Goal: Transaction & Acquisition: Download file/media

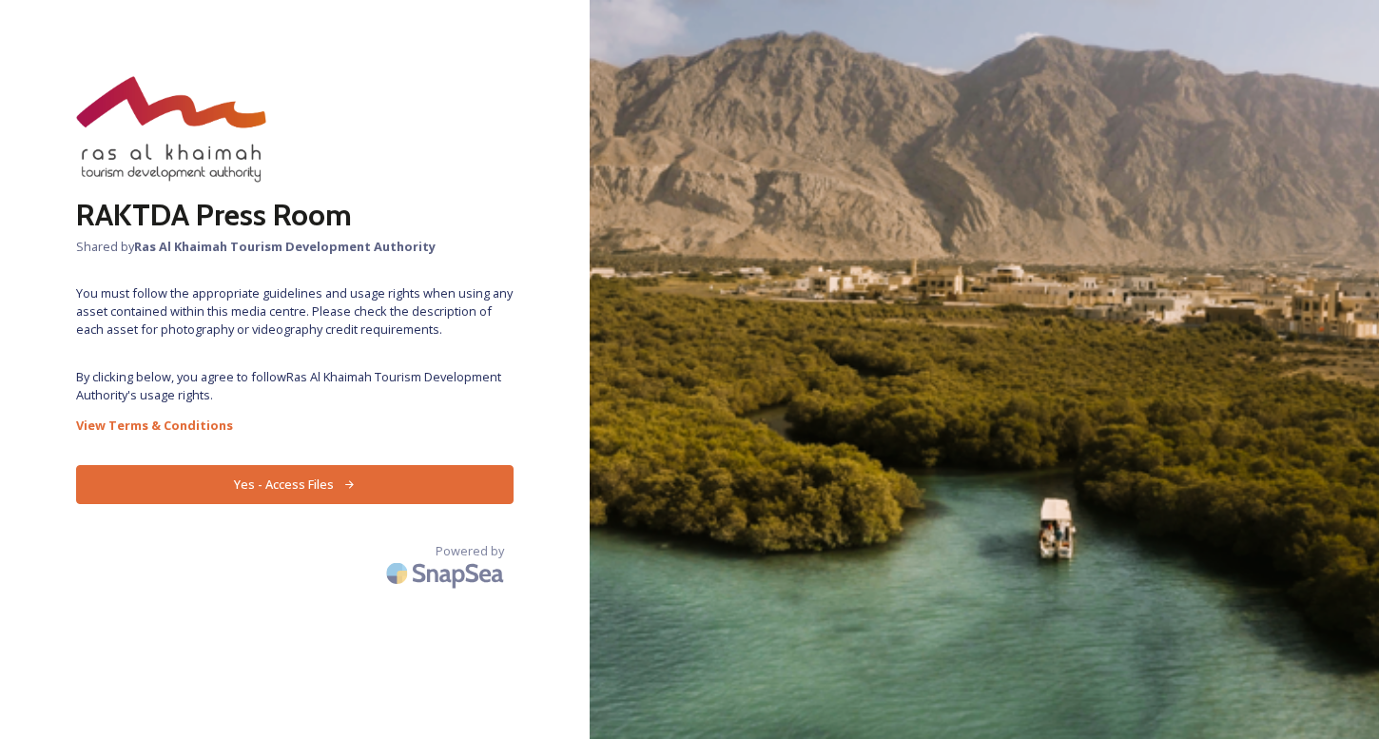
click at [281, 478] on button "Yes - Access Files" at bounding box center [295, 484] width 438 height 39
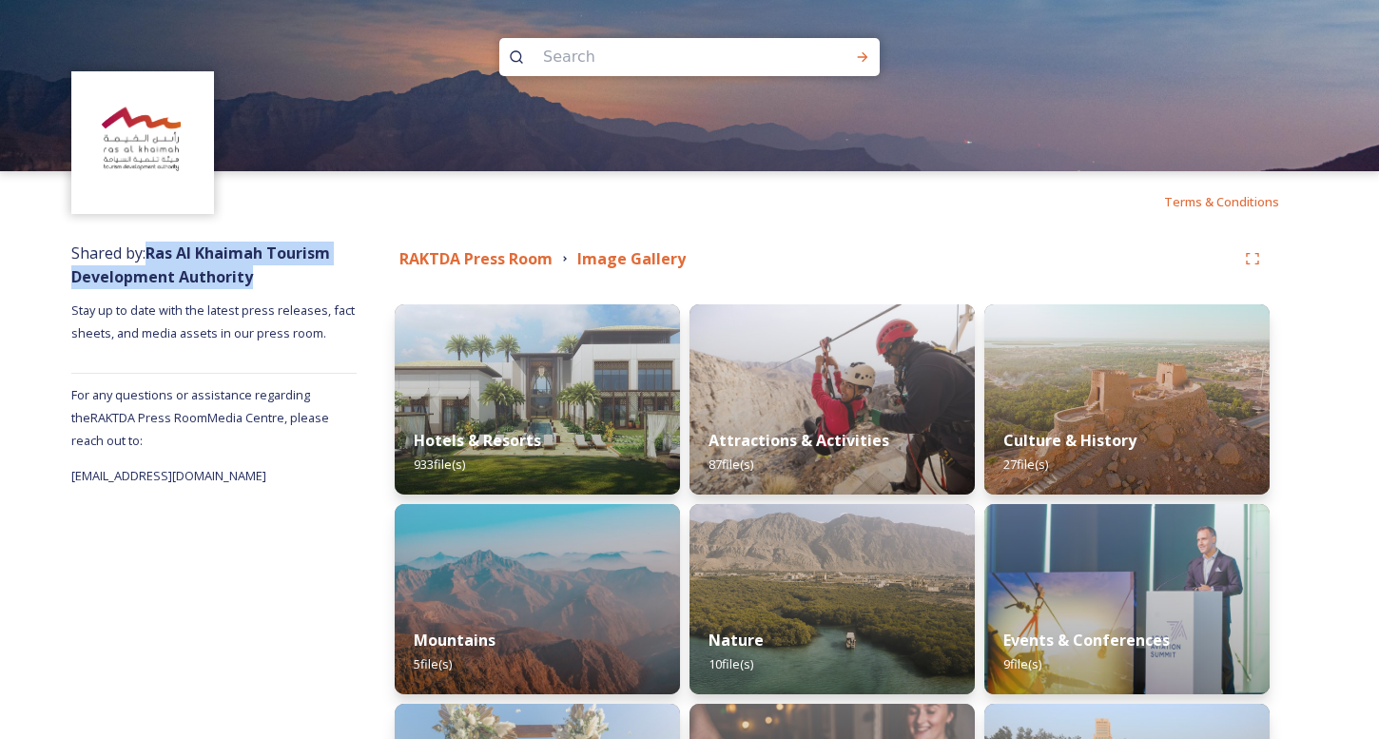
drag, startPoint x: 264, startPoint y: 283, endPoint x: 152, endPoint y: 258, distance: 114.9
click at [152, 258] on div "Shared by: Ras Al Khaimah Tourism Development Authority Stay up to date with th…" at bounding box center [213, 707] width 285 height 950
copy strong "Ras Al Khaimah Tourism Development Authority"
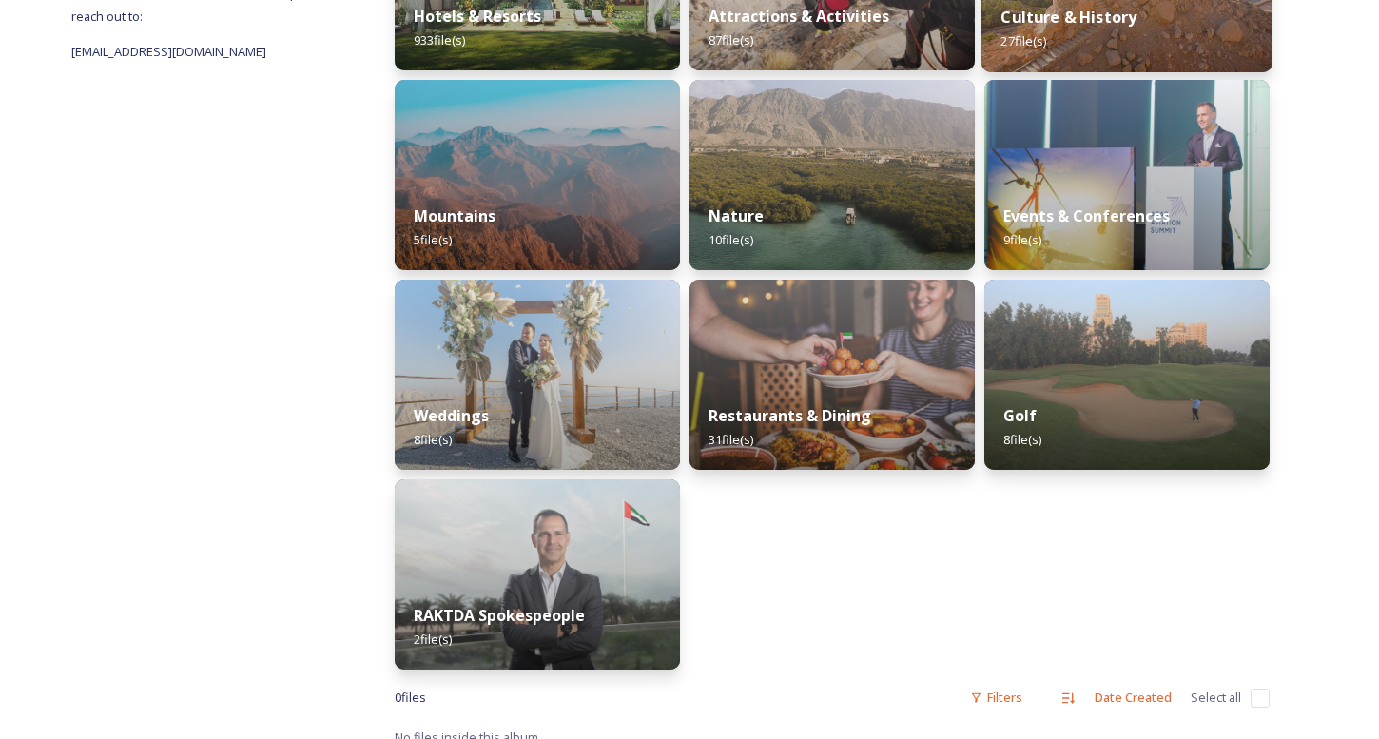
scroll to position [427, 0]
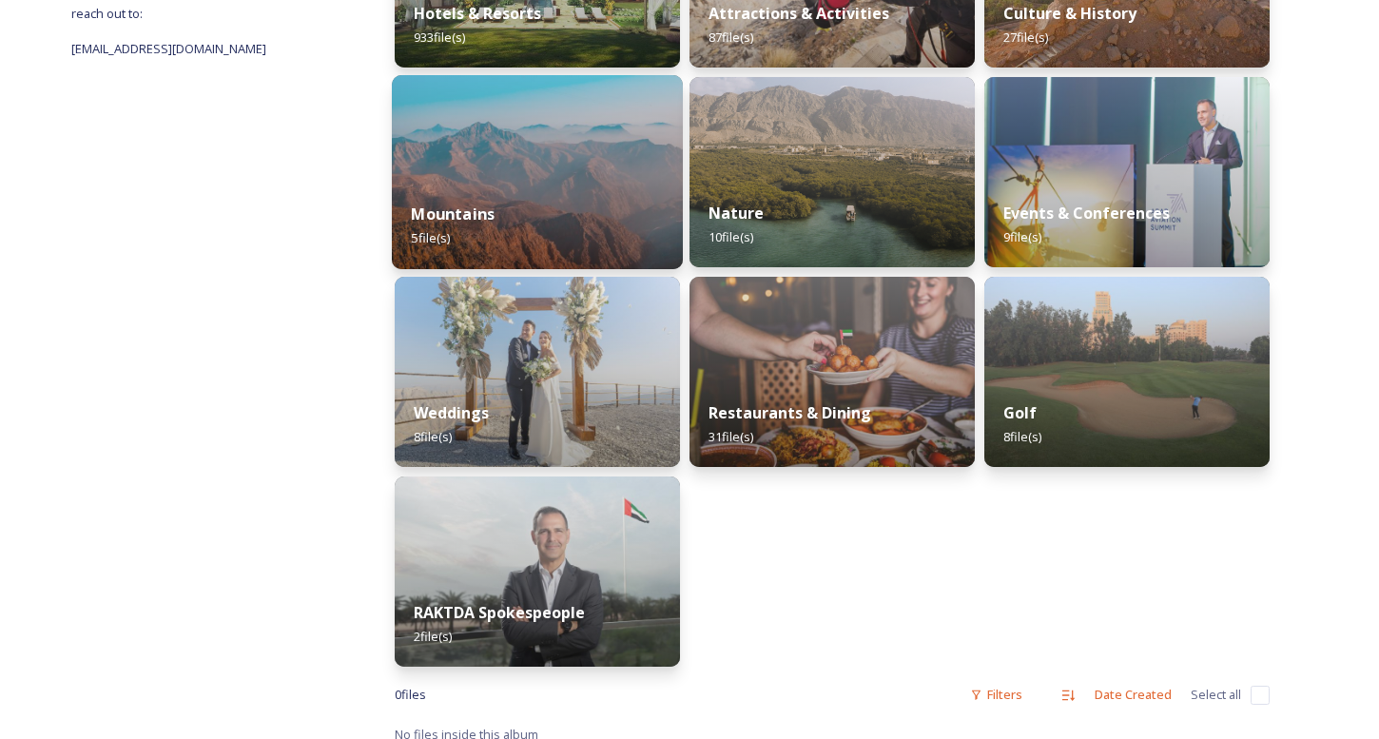
click at [475, 114] on img at bounding box center [537, 172] width 291 height 194
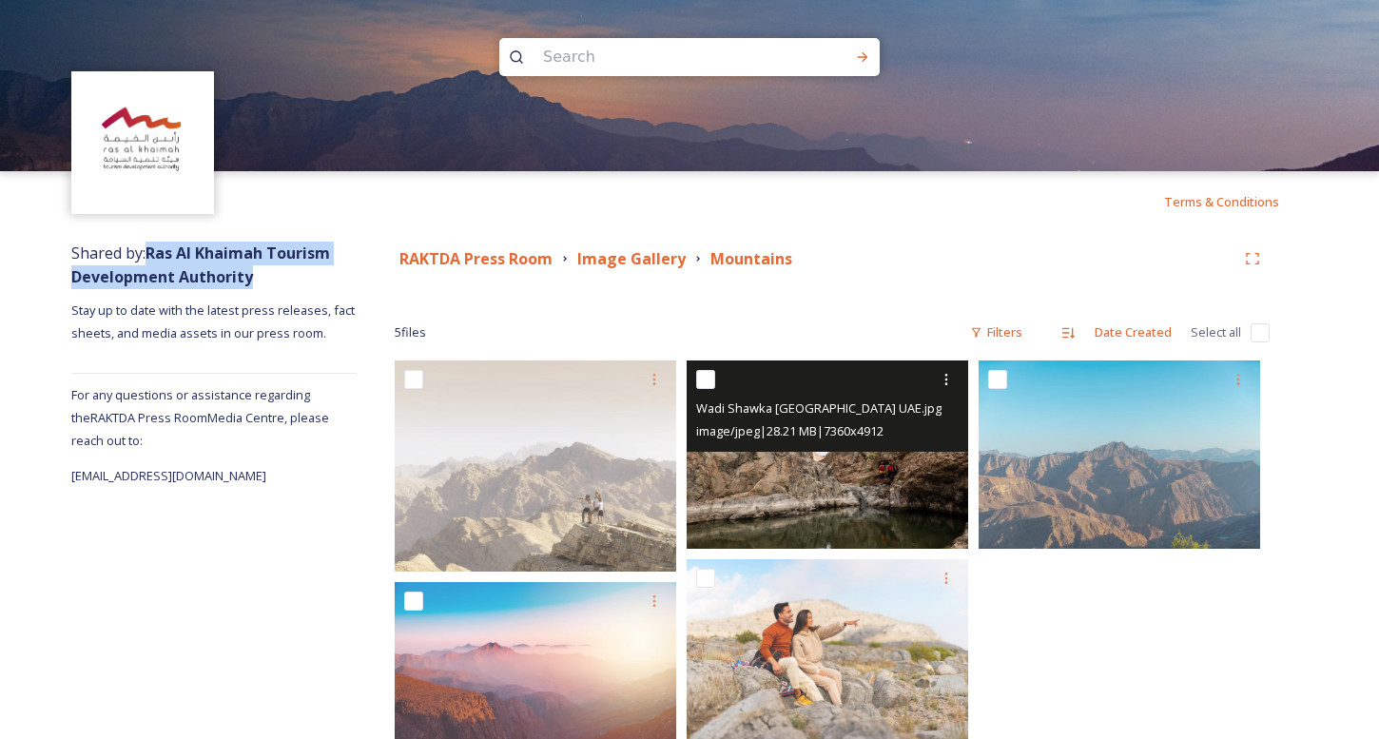
scroll to position [71, 0]
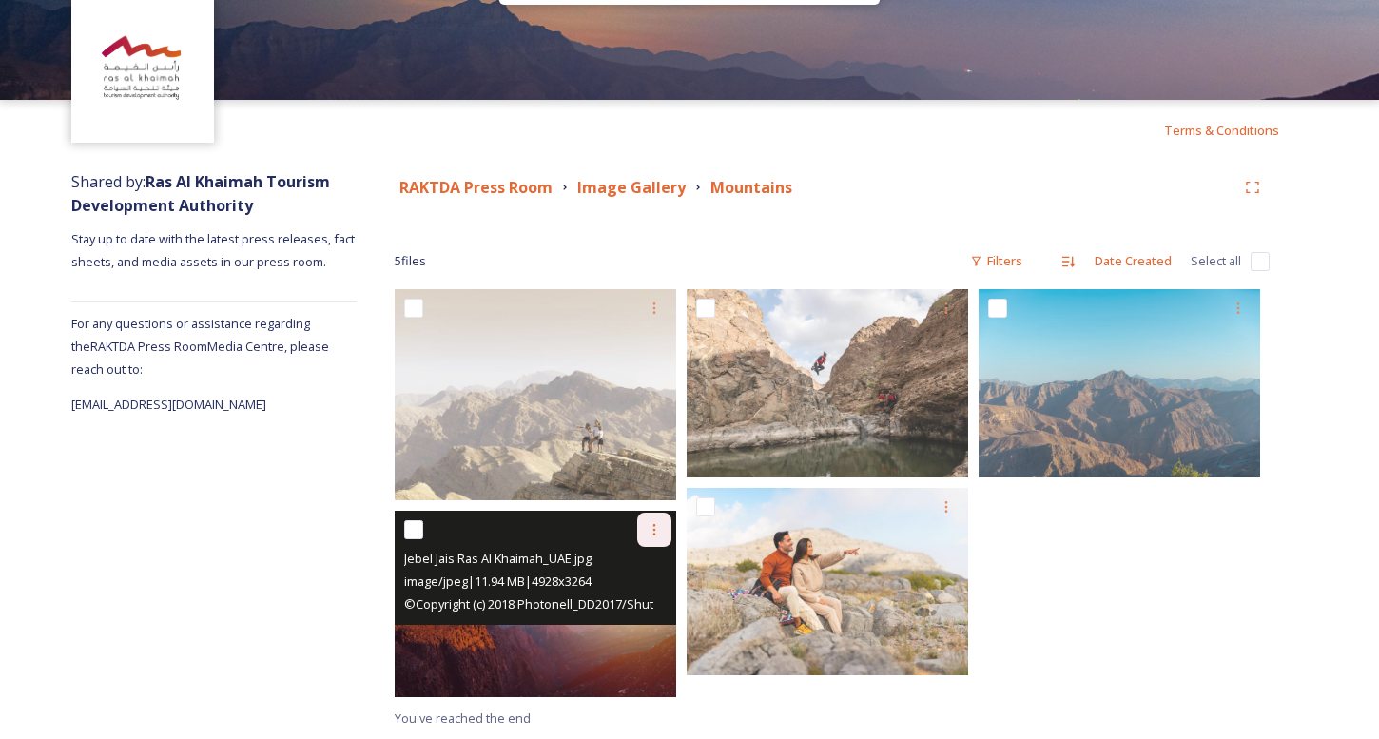
click at [650, 534] on icon at bounding box center [654, 529] width 15 height 15
click at [643, 603] on span "Download" at bounding box center [632, 608] width 58 height 18
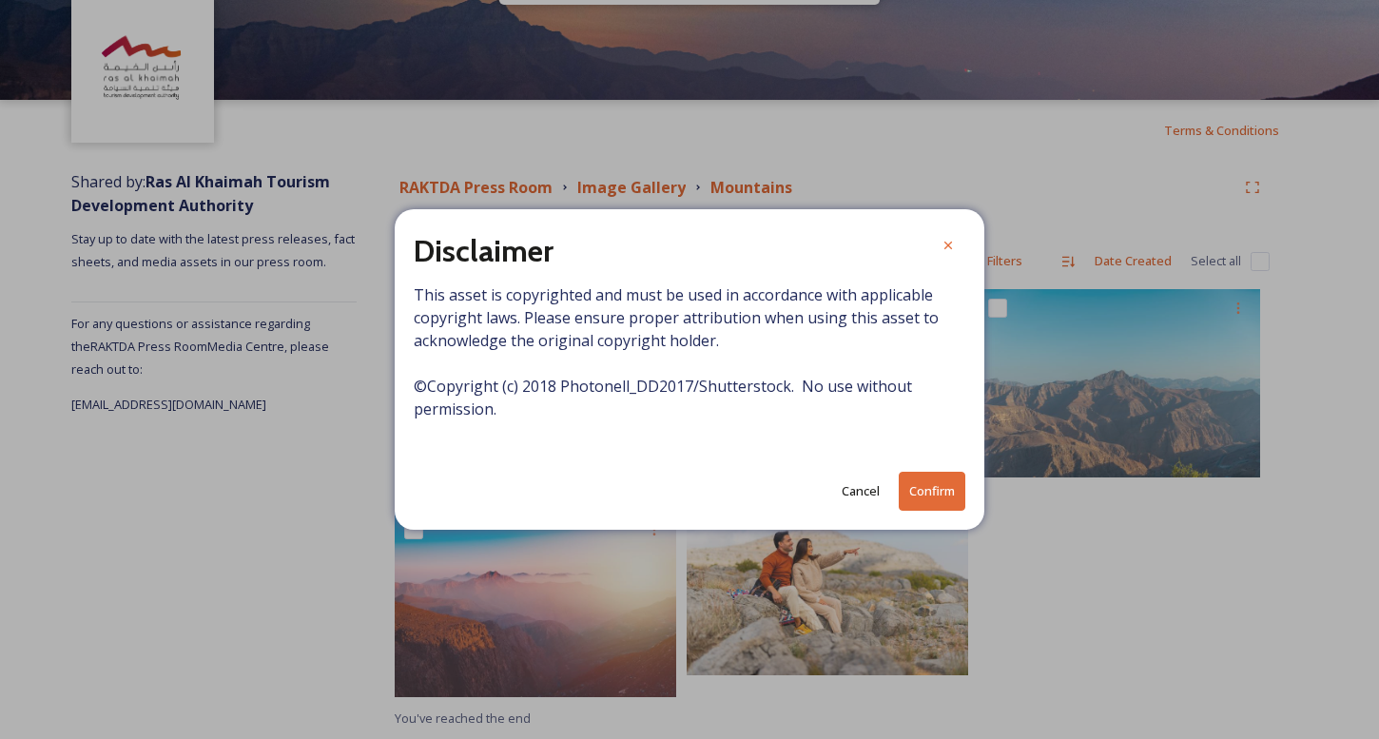
click at [923, 500] on button "Confirm" at bounding box center [932, 491] width 67 height 39
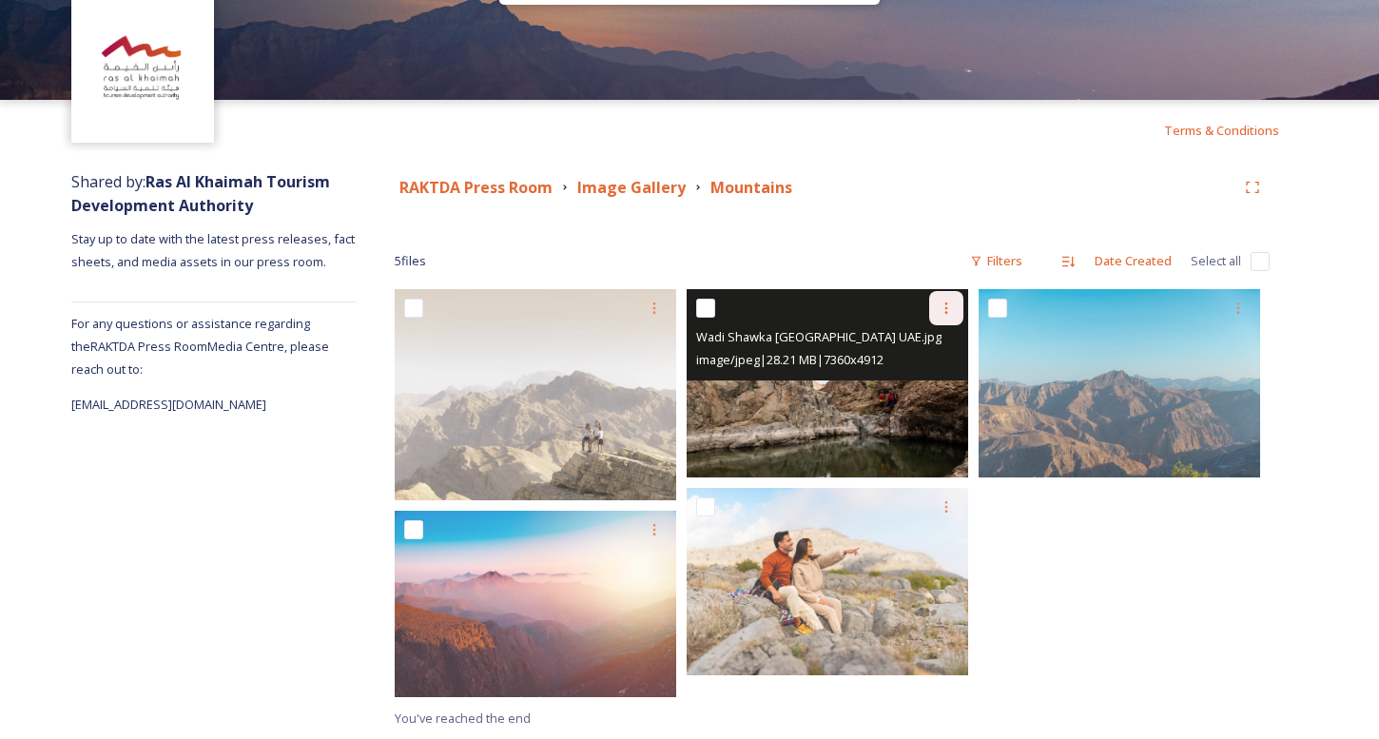
click at [947, 306] on icon at bounding box center [946, 308] width 15 height 15
click at [936, 381] on span "Download" at bounding box center [924, 387] width 58 height 18
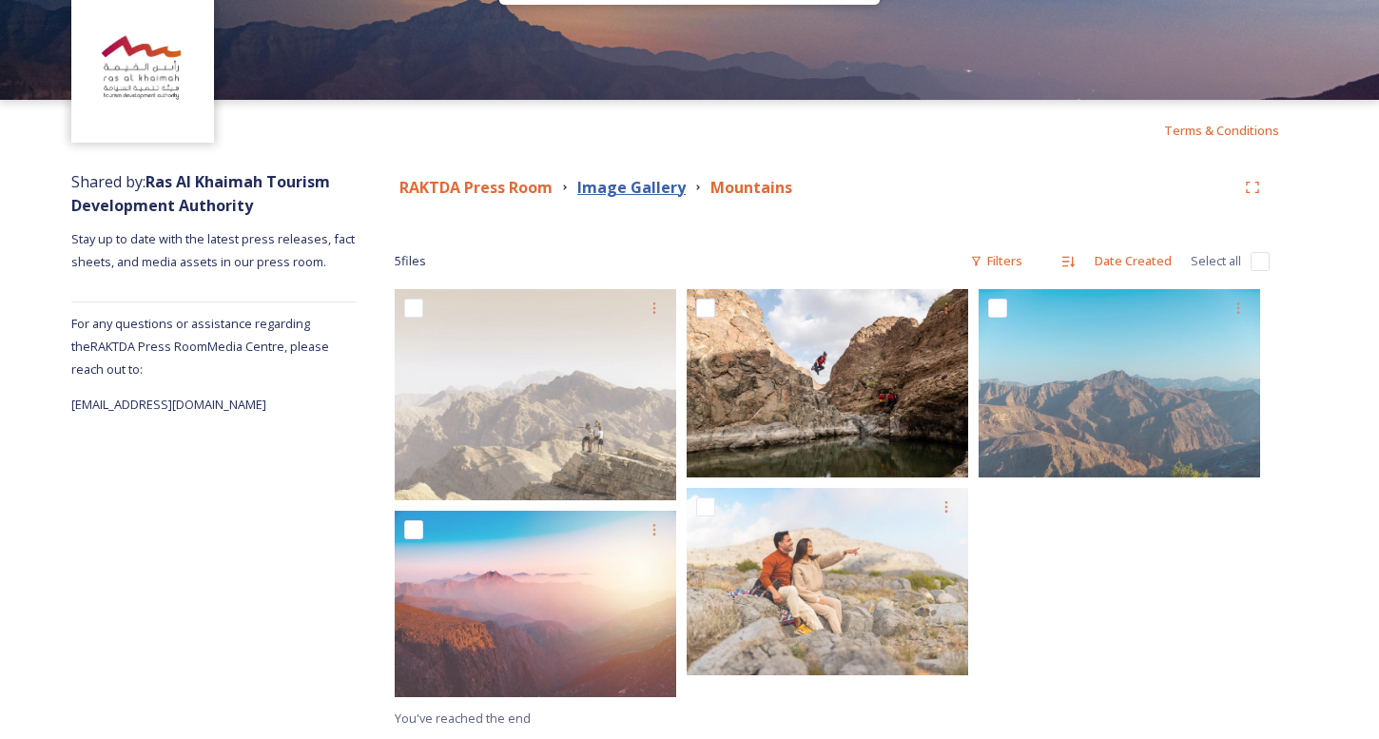
click at [604, 181] on strong "Image Gallery" at bounding box center [631, 187] width 108 height 21
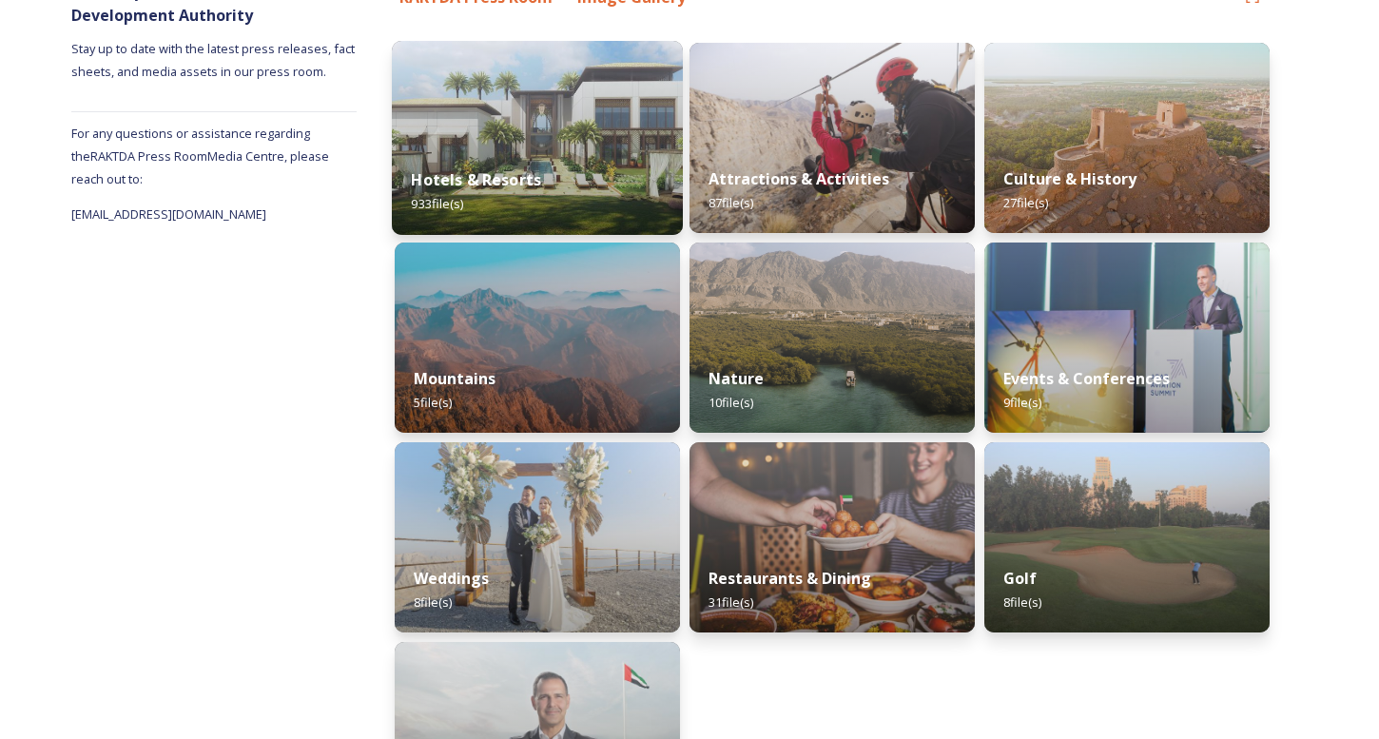
scroll to position [267, 0]
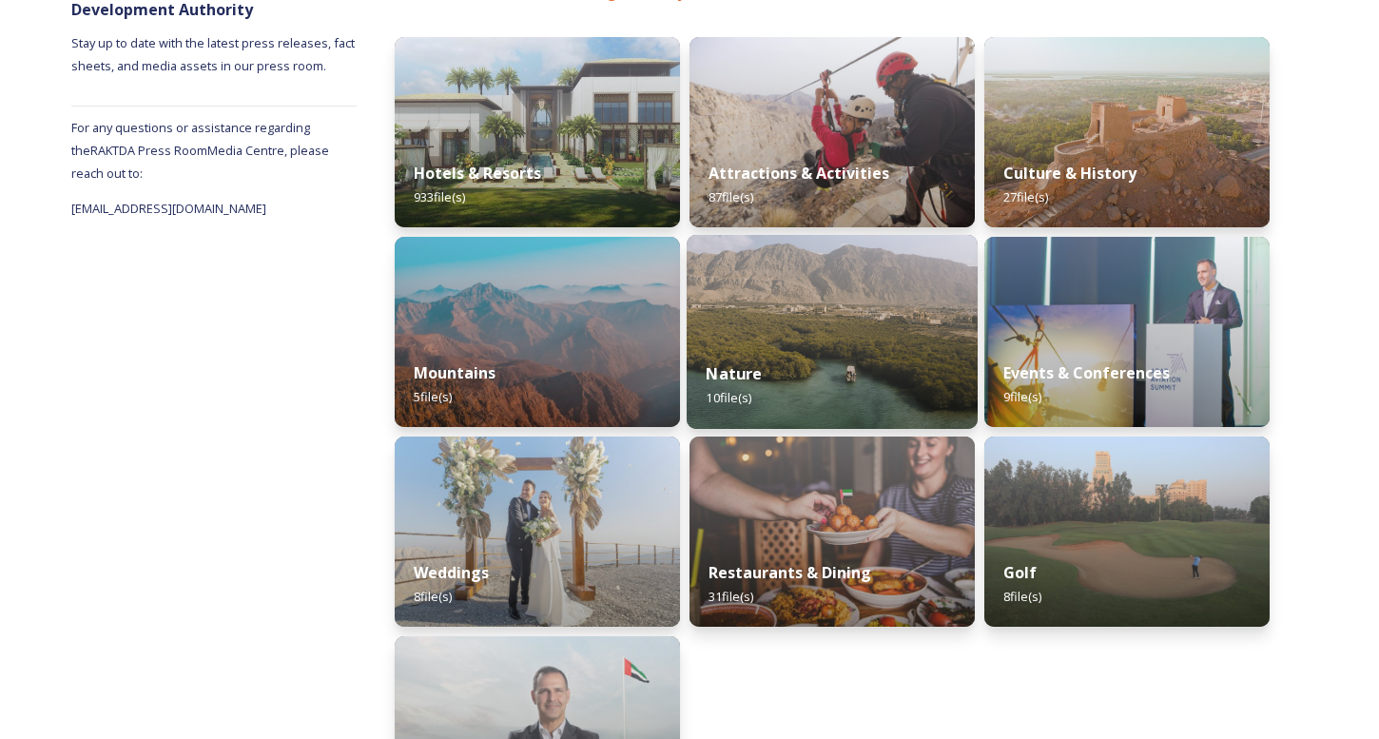
click at [787, 370] on div "Nature 10 file(s)" at bounding box center [832, 385] width 291 height 87
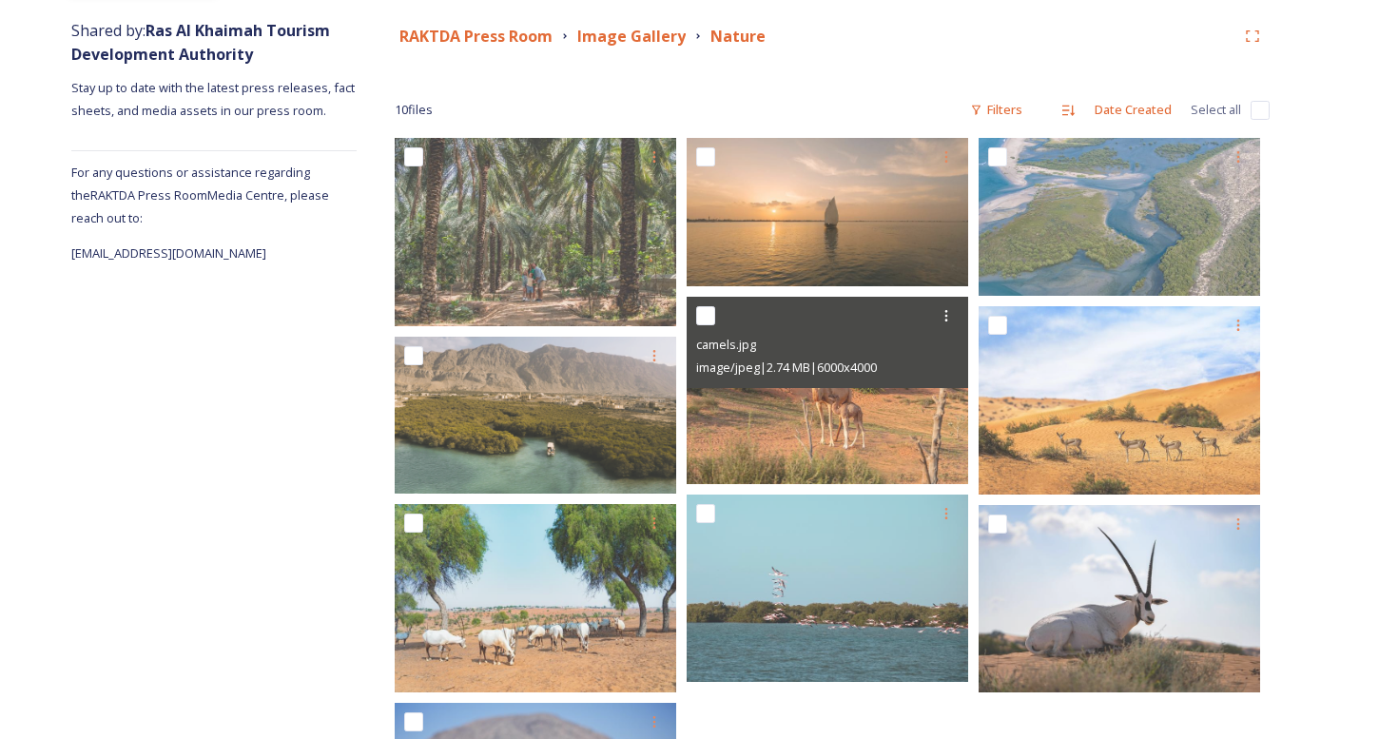
scroll to position [225, 0]
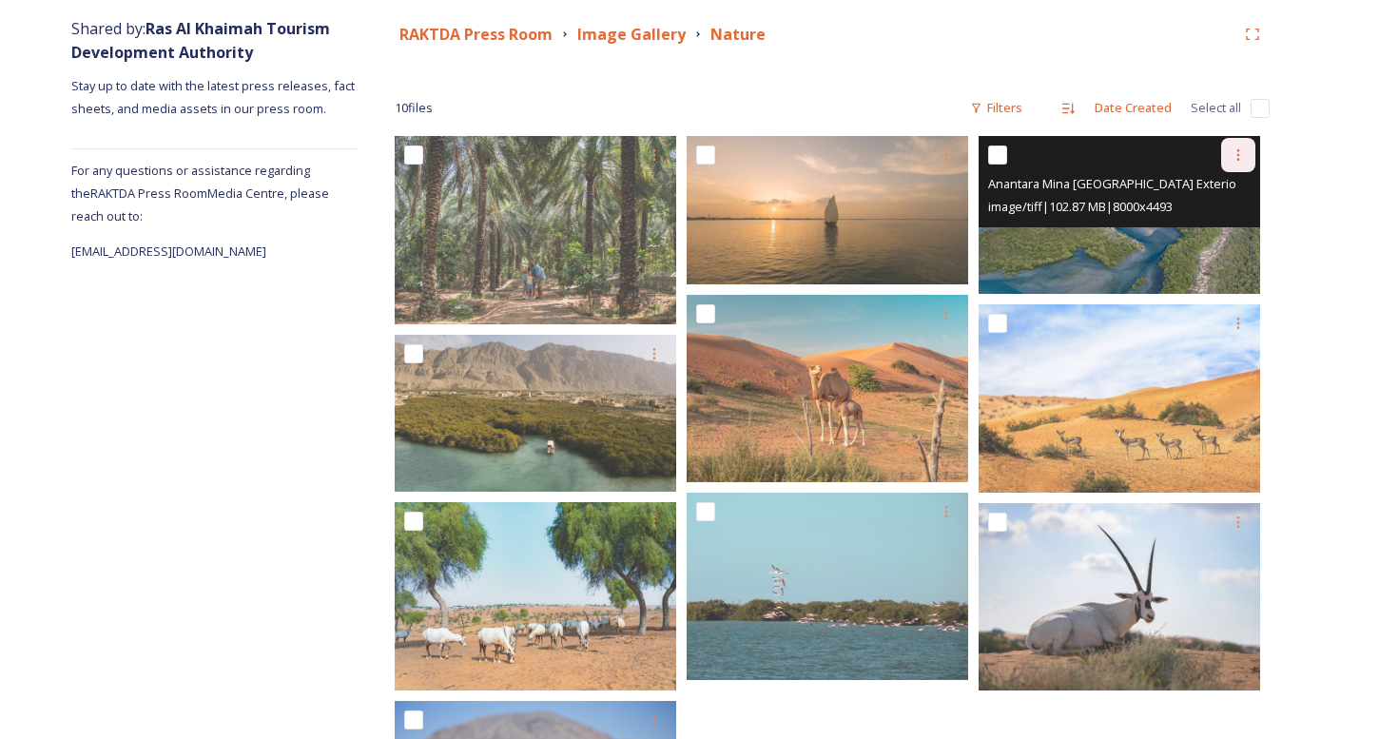
click at [1242, 149] on icon at bounding box center [1238, 154] width 15 height 15
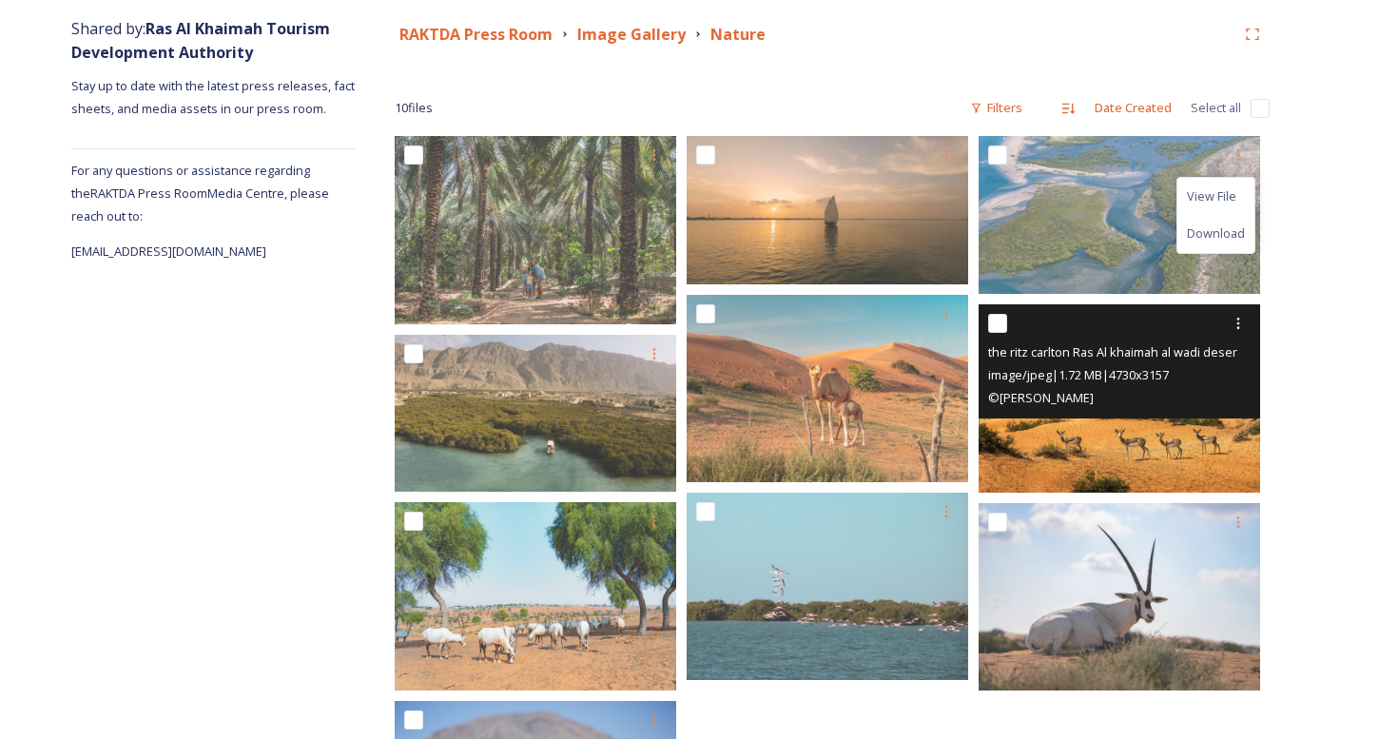
click at [1187, 364] on div "image/jpeg | 1.72 MB | 4730 x 3157" at bounding box center [1121, 374] width 267 height 23
click at [1239, 322] on icon at bounding box center [1238, 323] width 15 height 15
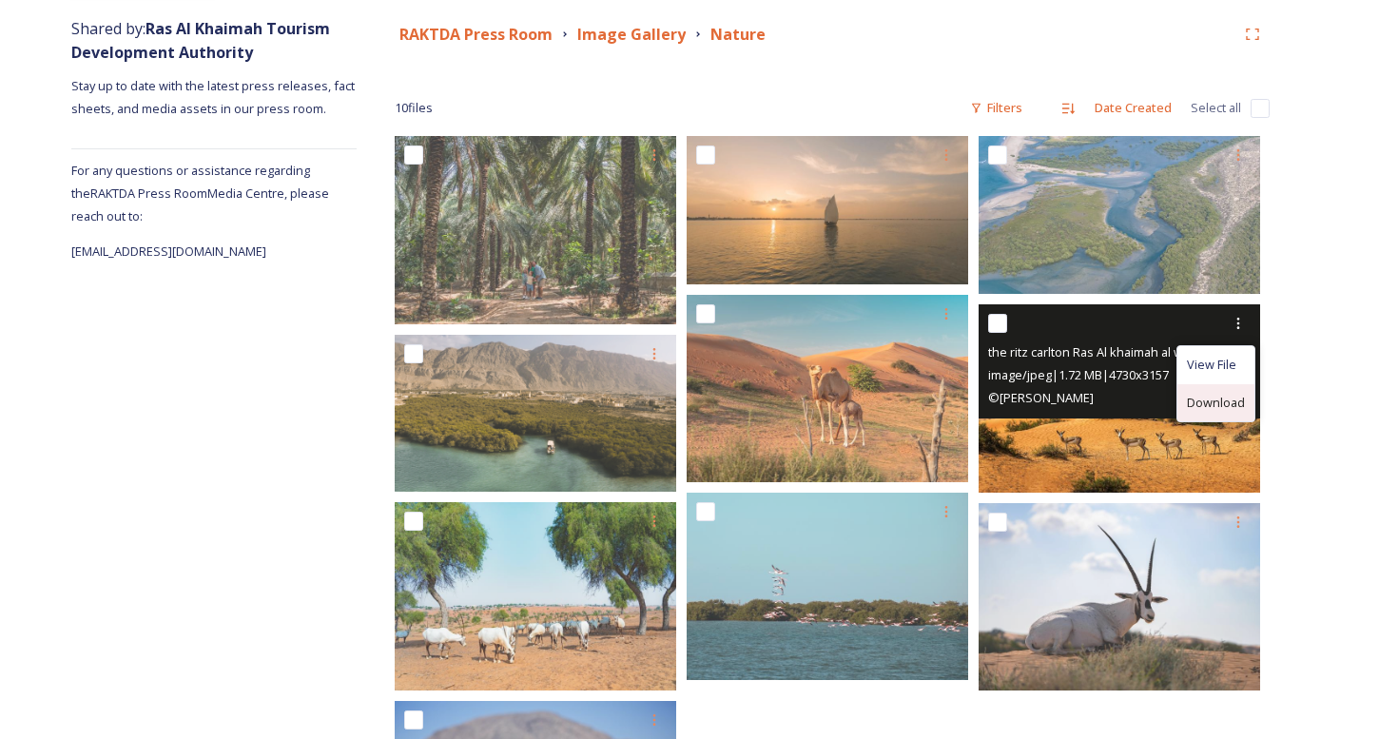
click at [1220, 400] on span "Download" at bounding box center [1216, 403] width 58 height 18
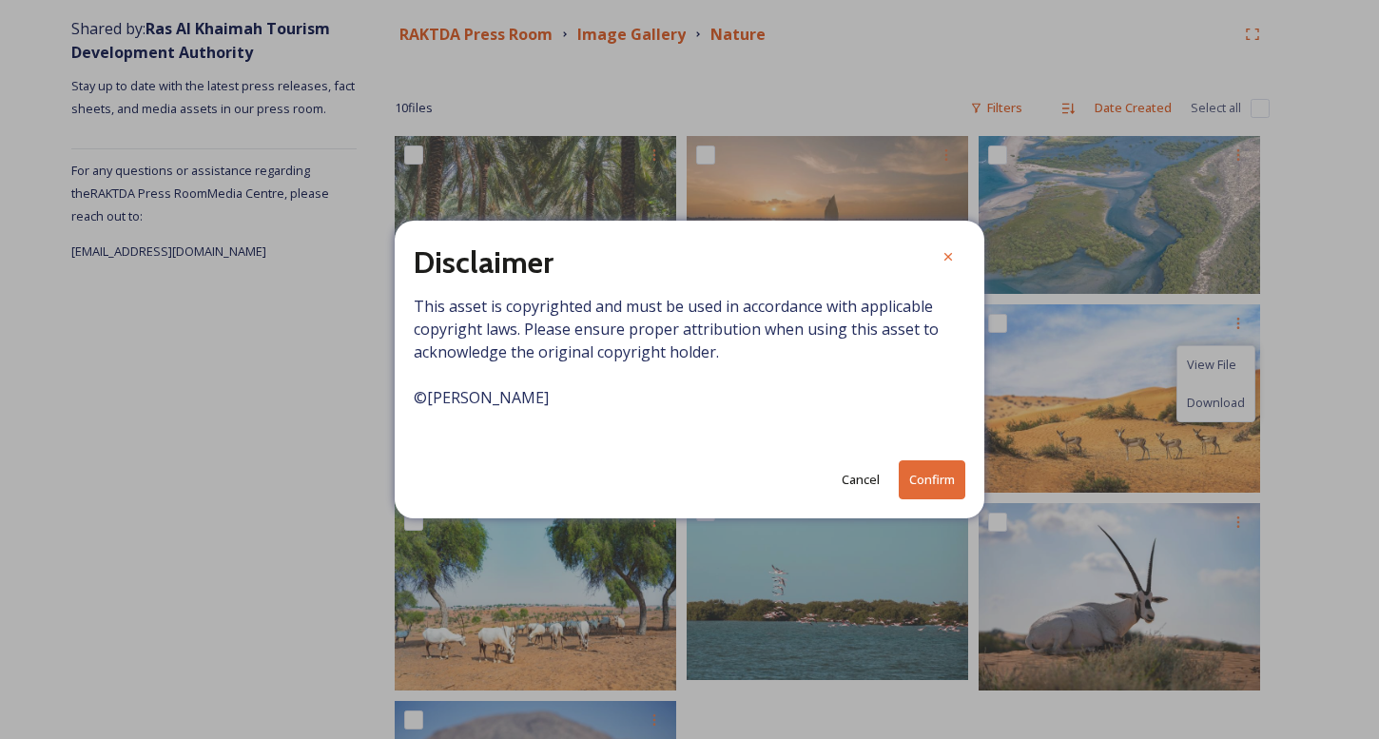
click at [938, 483] on button "Confirm" at bounding box center [932, 479] width 67 height 39
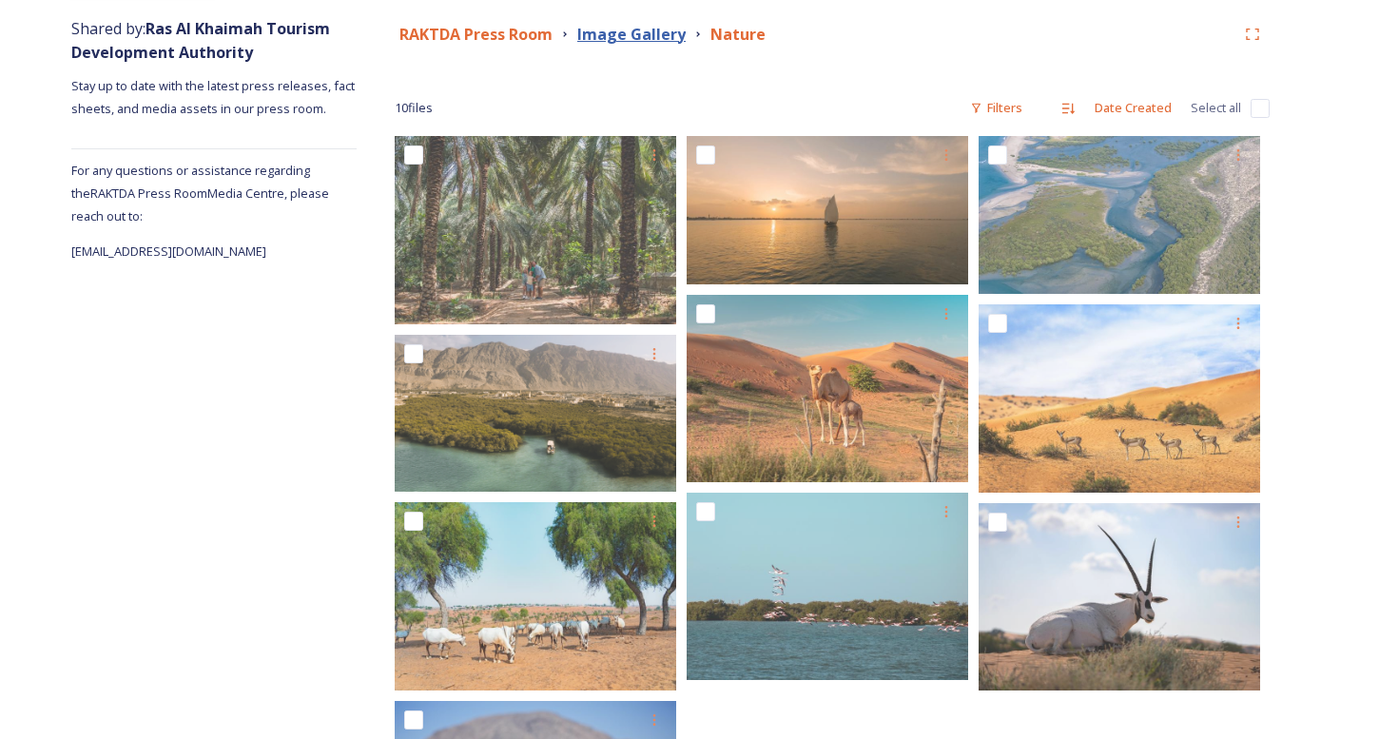
click at [620, 36] on strong "Image Gallery" at bounding box center [631, 34] width 108 height 21
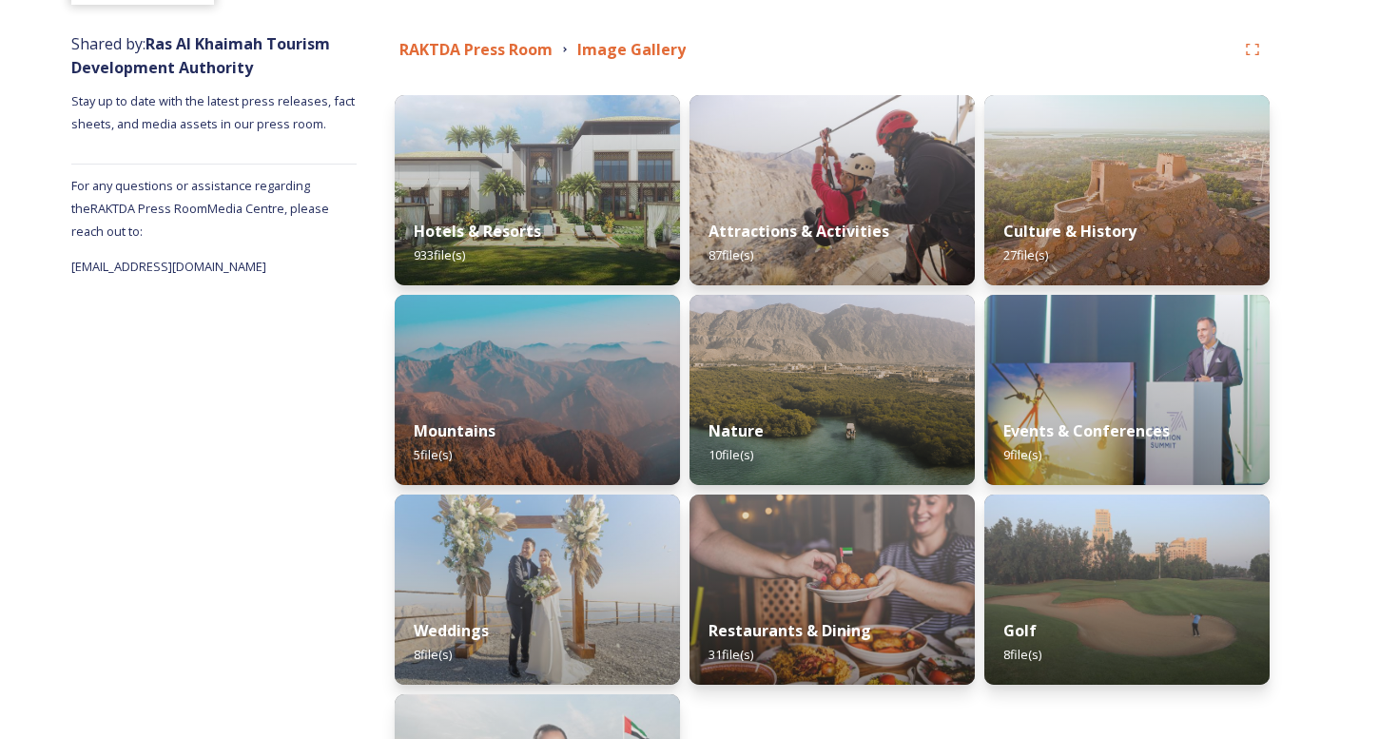
scroll to position [205, 0]
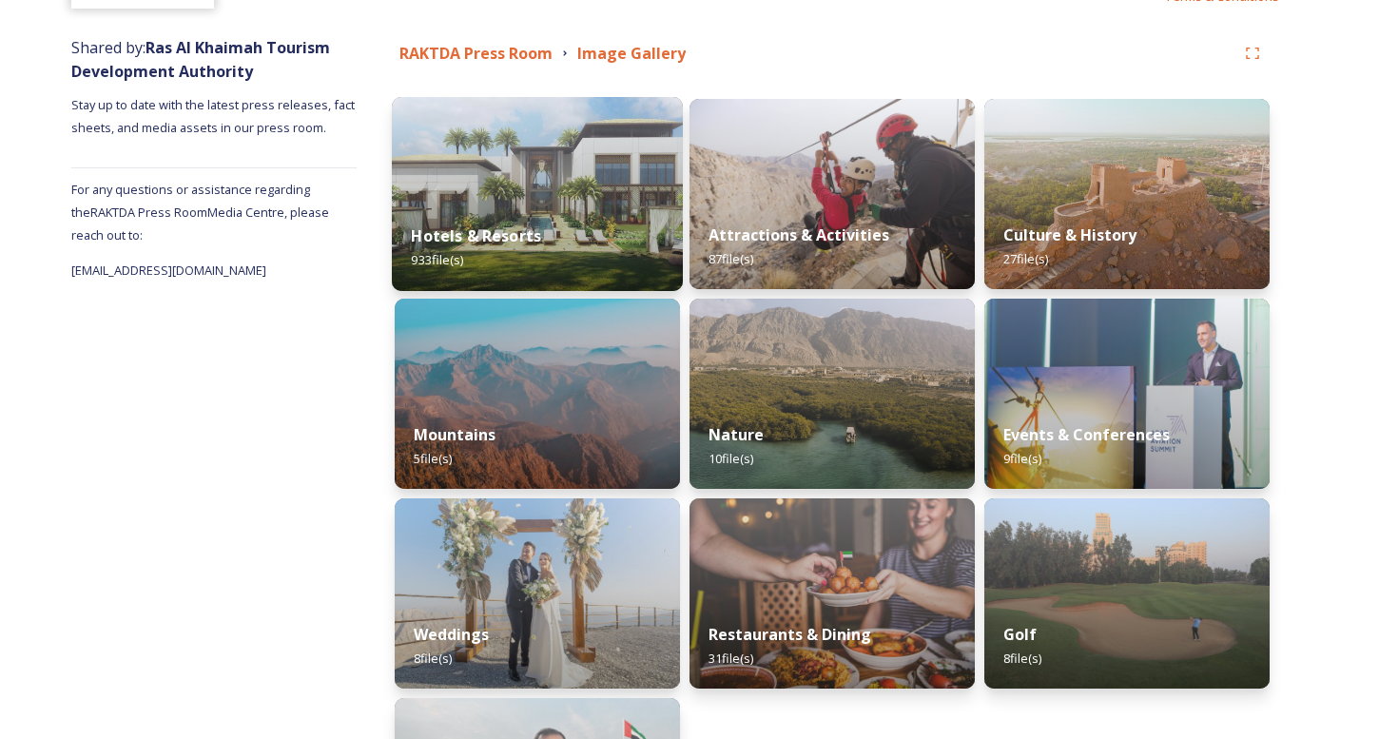
click at [557, 162] on img at bounding box center [537, 194] width 291 height 194
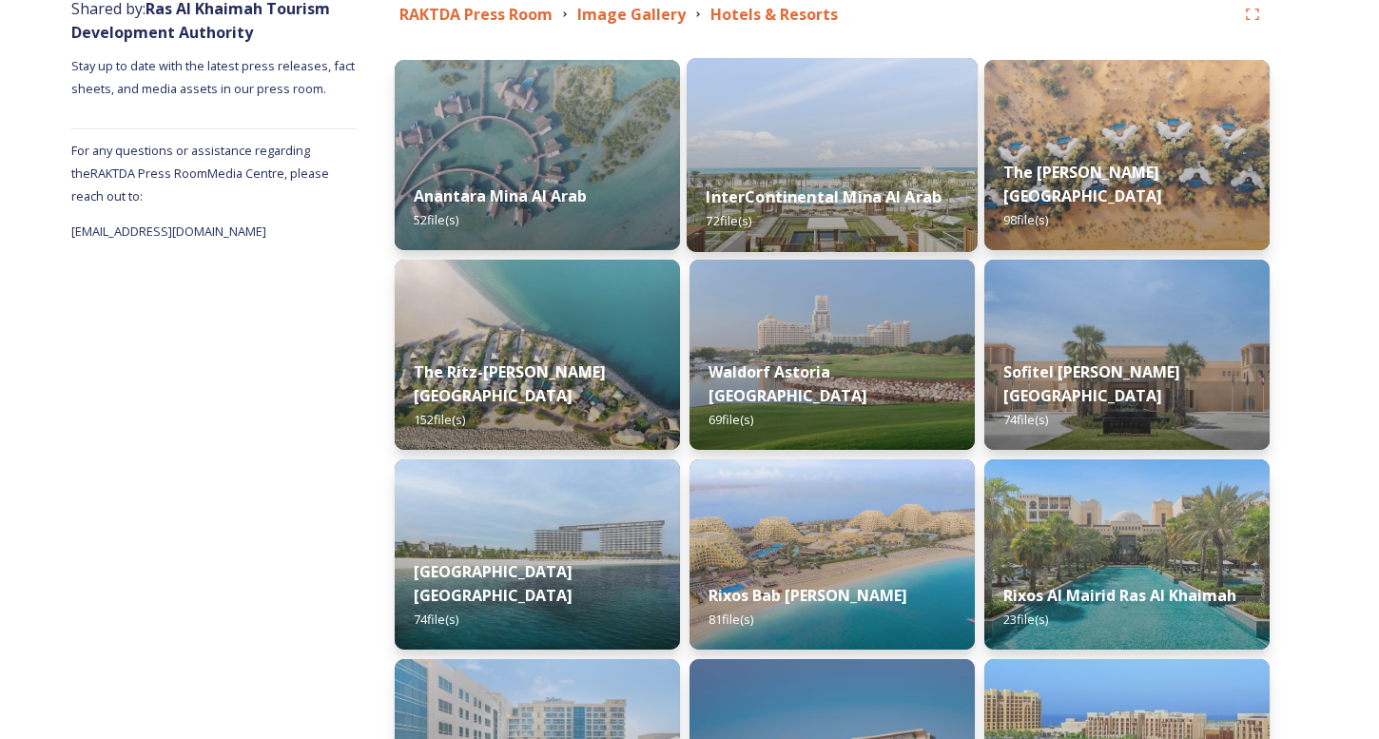
scroll to position [260, 0]
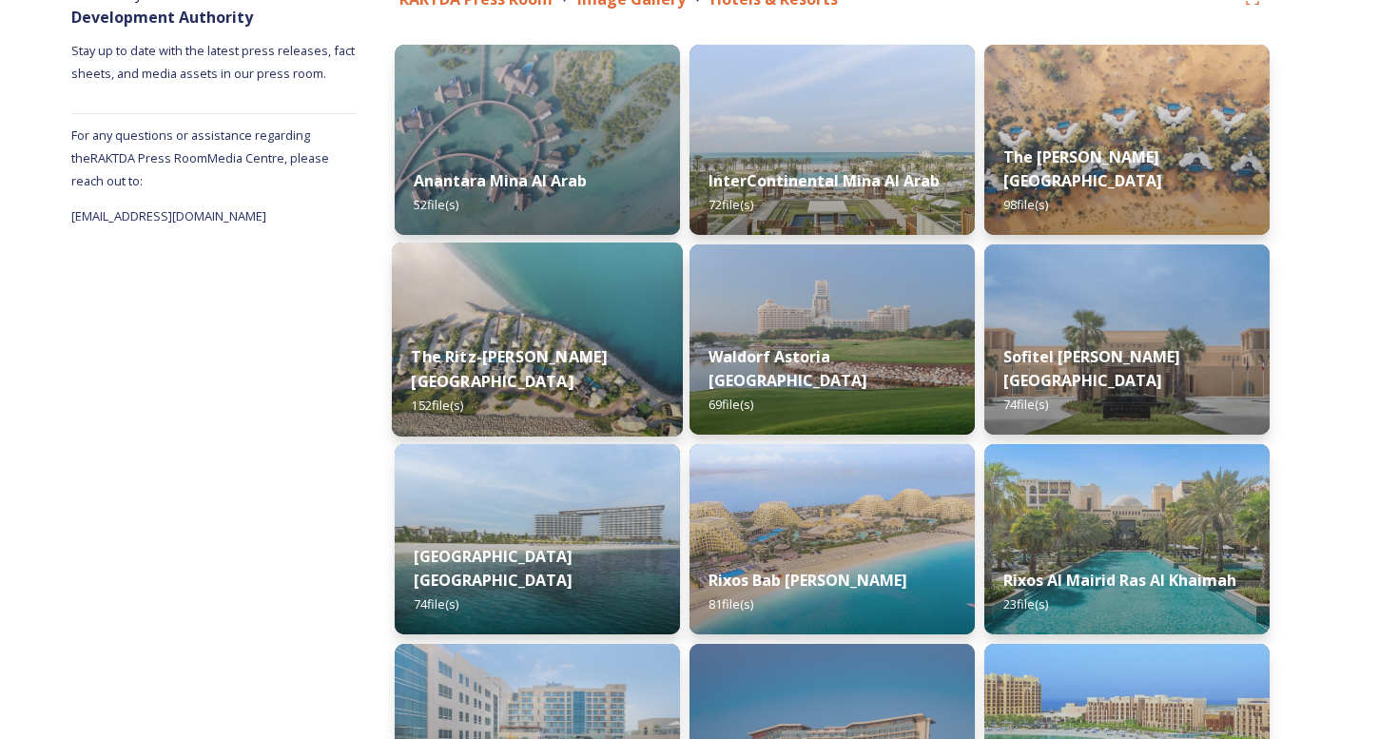
click at [531, 331] on img at bounding box center [537, 340] width 291 height 194
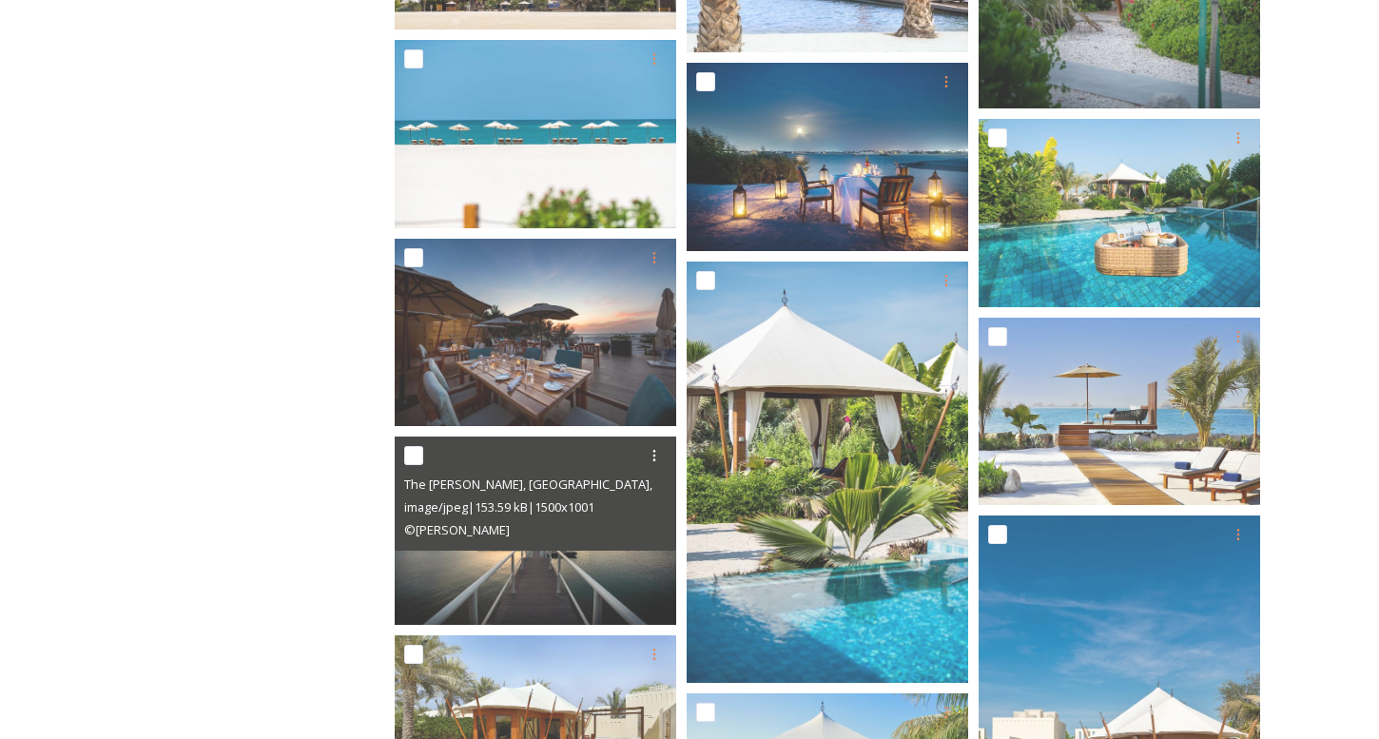
scroll to position [1121, 0]
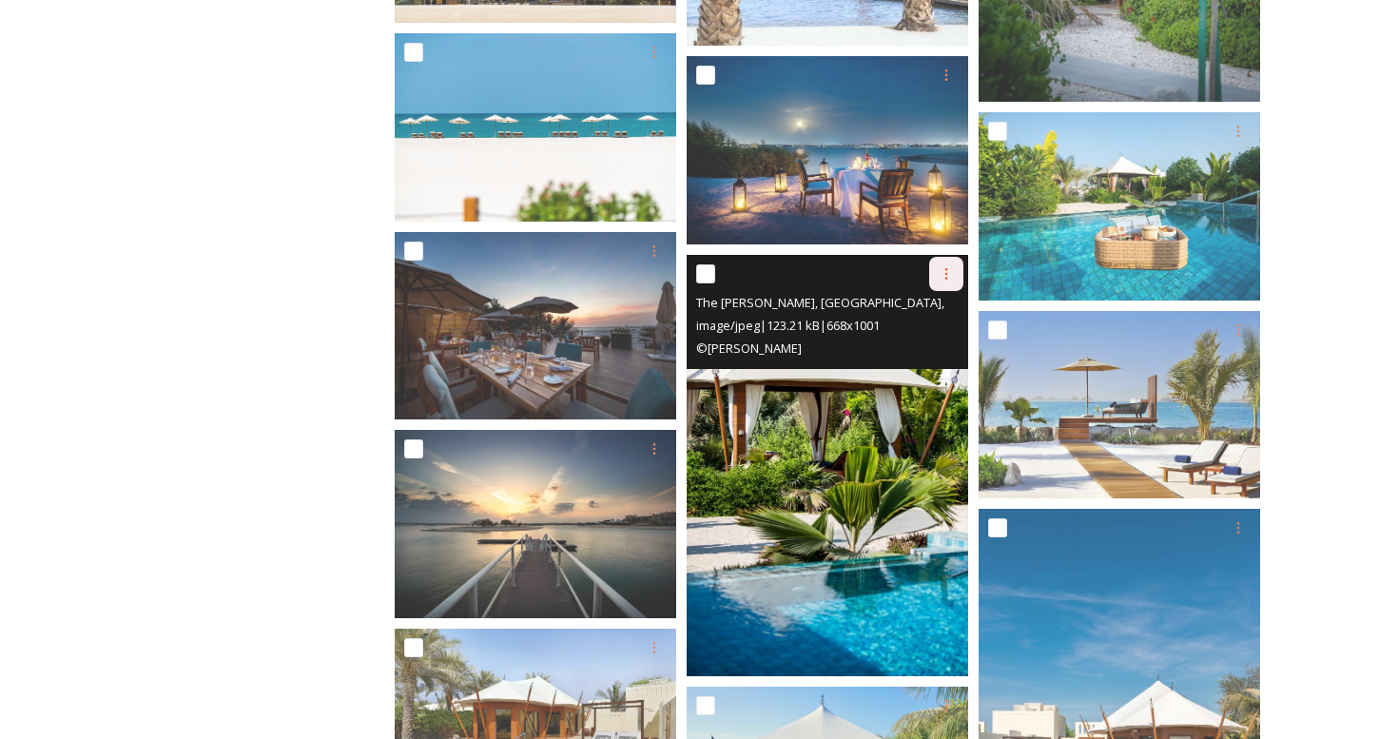
click at [946, 279] on icon at bounding box center [946, 273] width 15 height 15
click at [938, 345] on span "Download" at bounding box center [924, 352] width 58 height 18
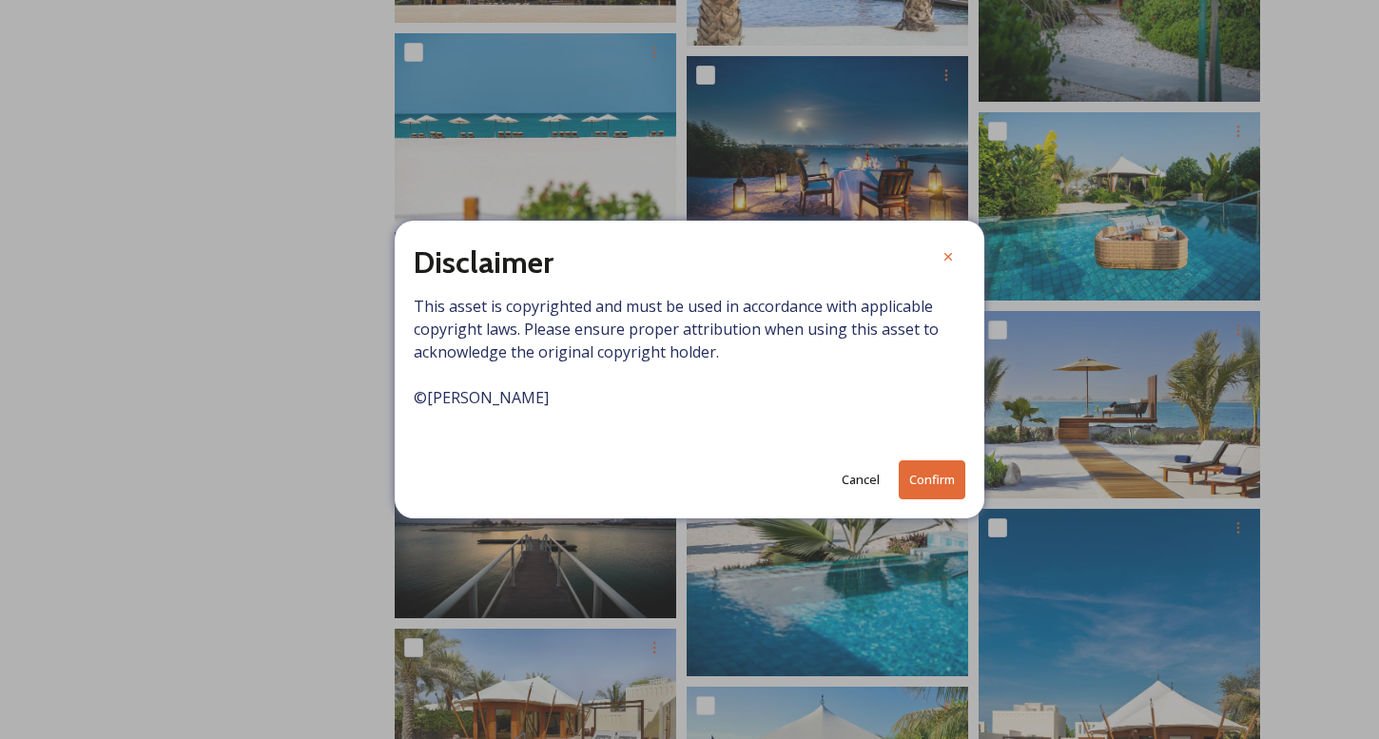
click at [928, 479] on button "Confirm" at bounding box center [932, 479] width 67 height 39
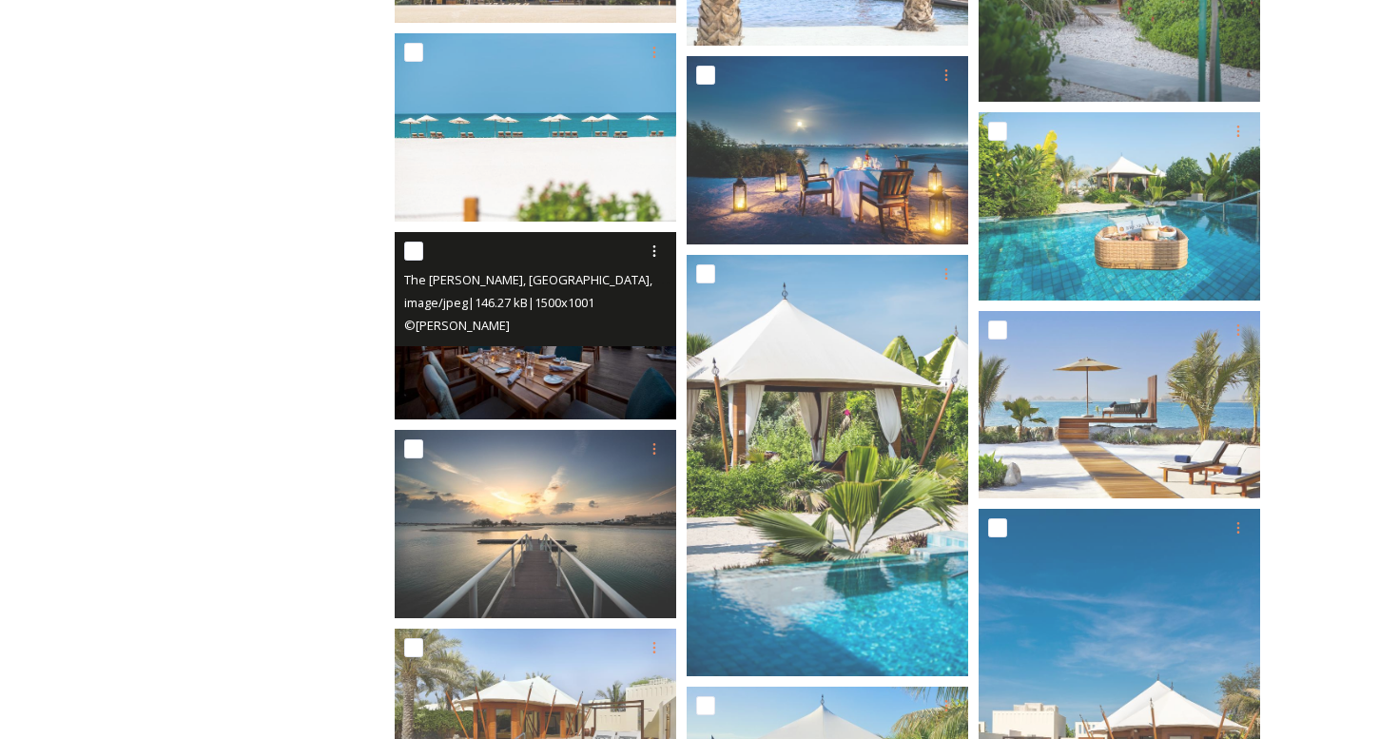
scroll to position [0, 0]
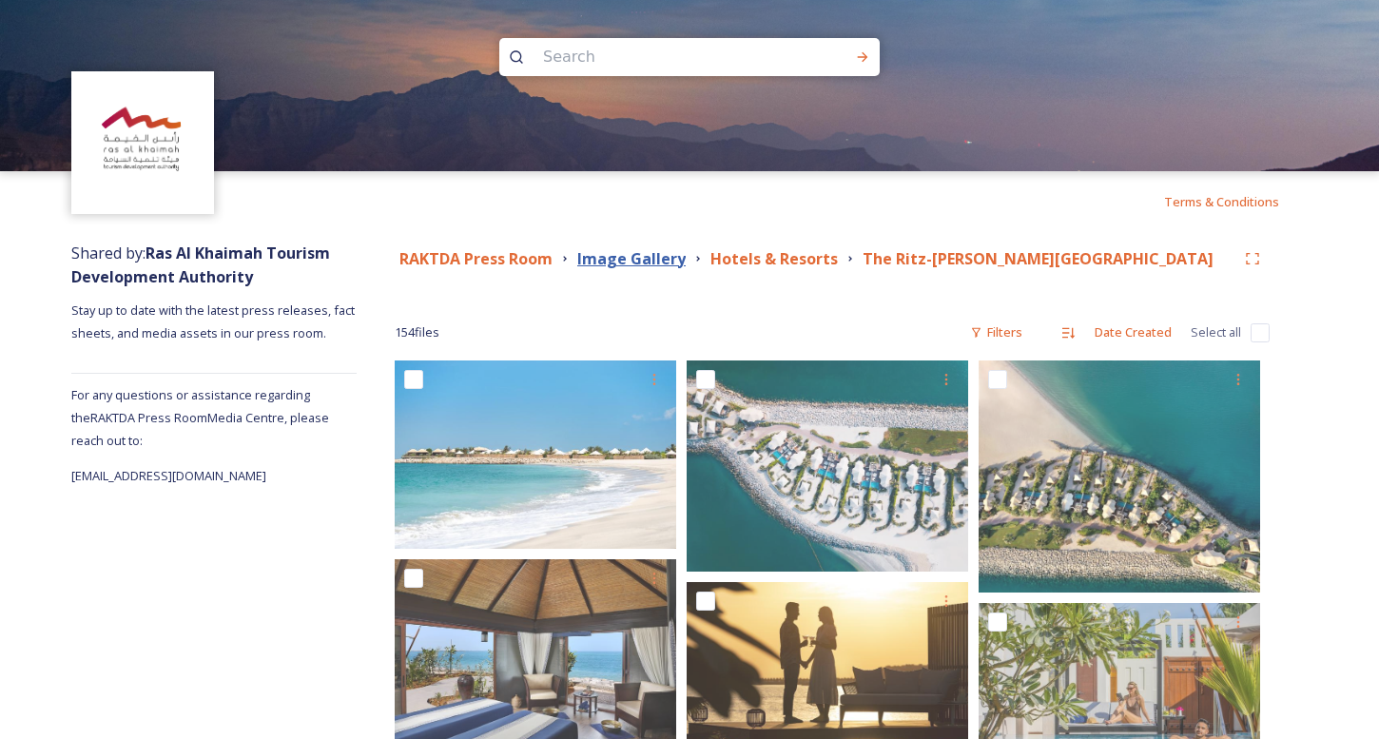
click at [618, 253] on strong "Image Gallery" at bounding box center [631, 258] width 108 height 21
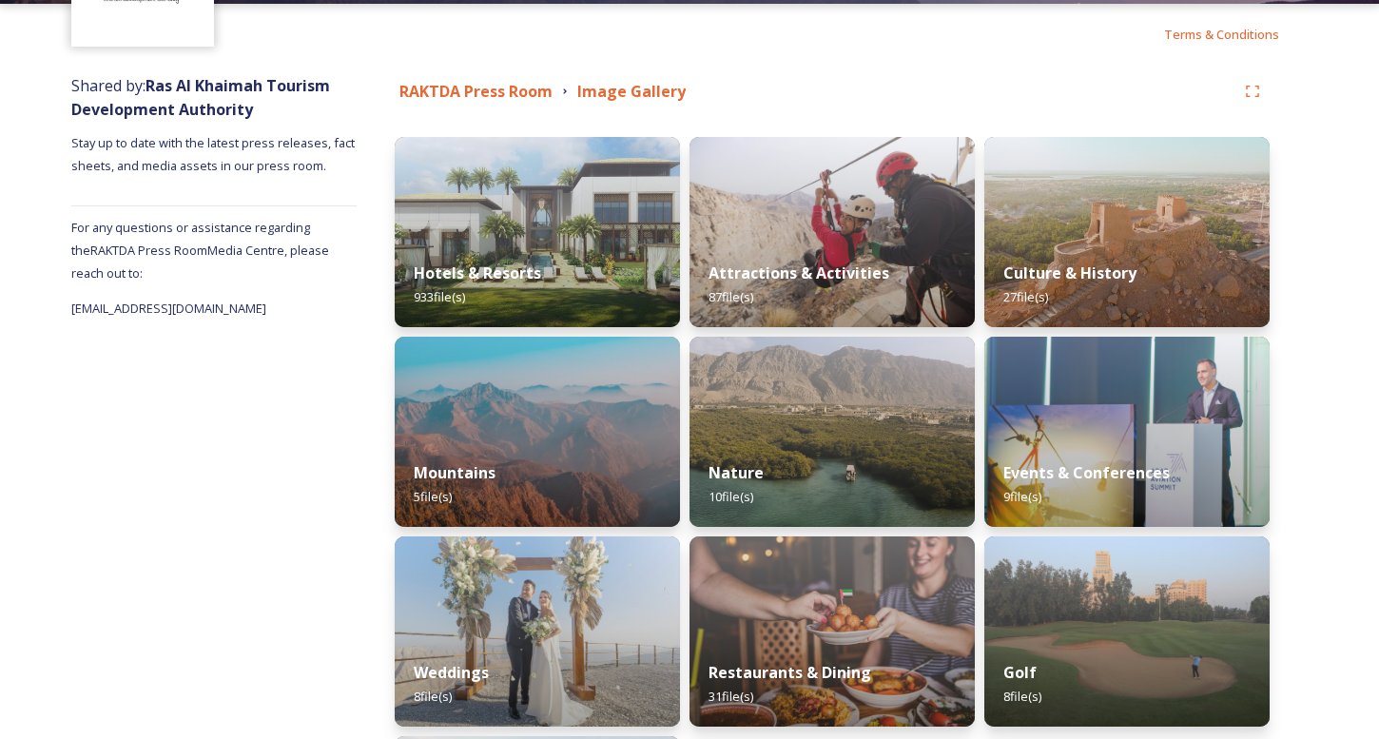
scroll to position [346, 0]
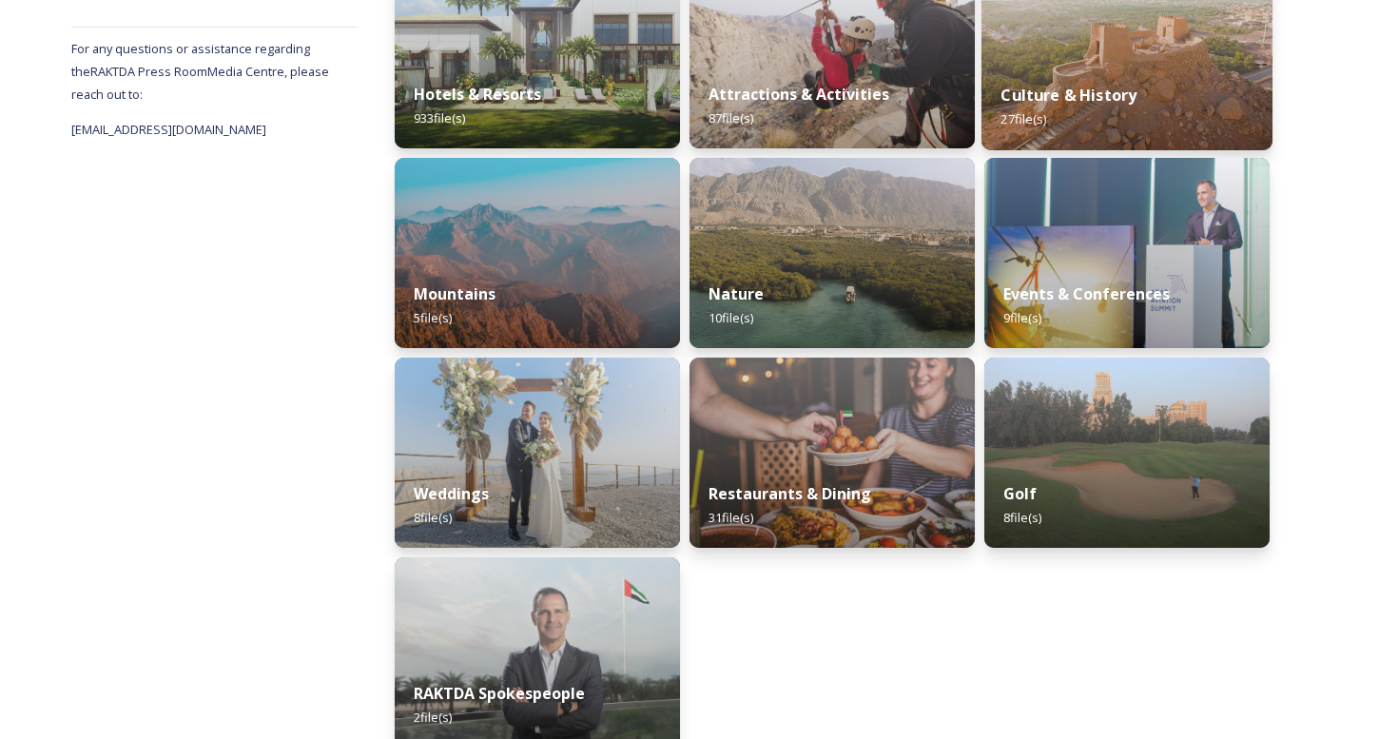
click at [1179, 50] on img at bounding box center [1127, 53] width 291 height 194
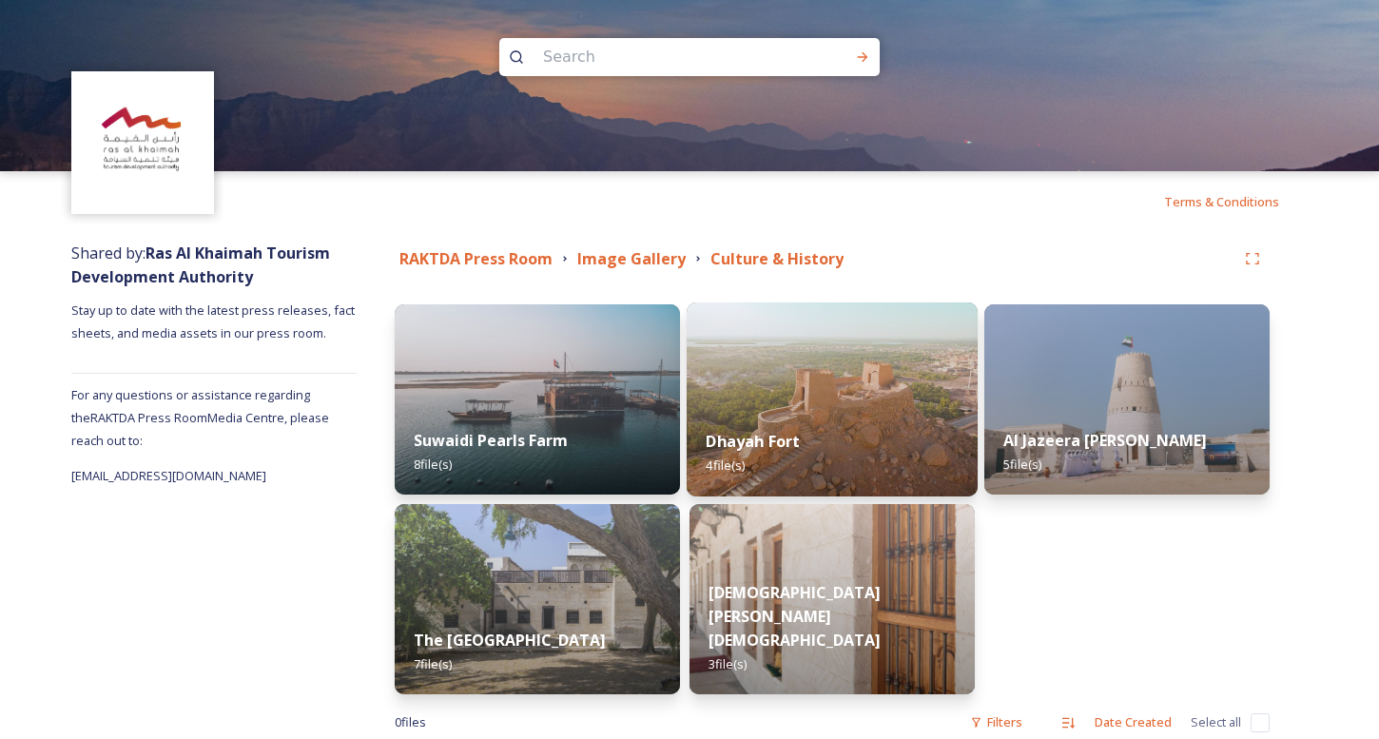
scroll to position [44, 0]
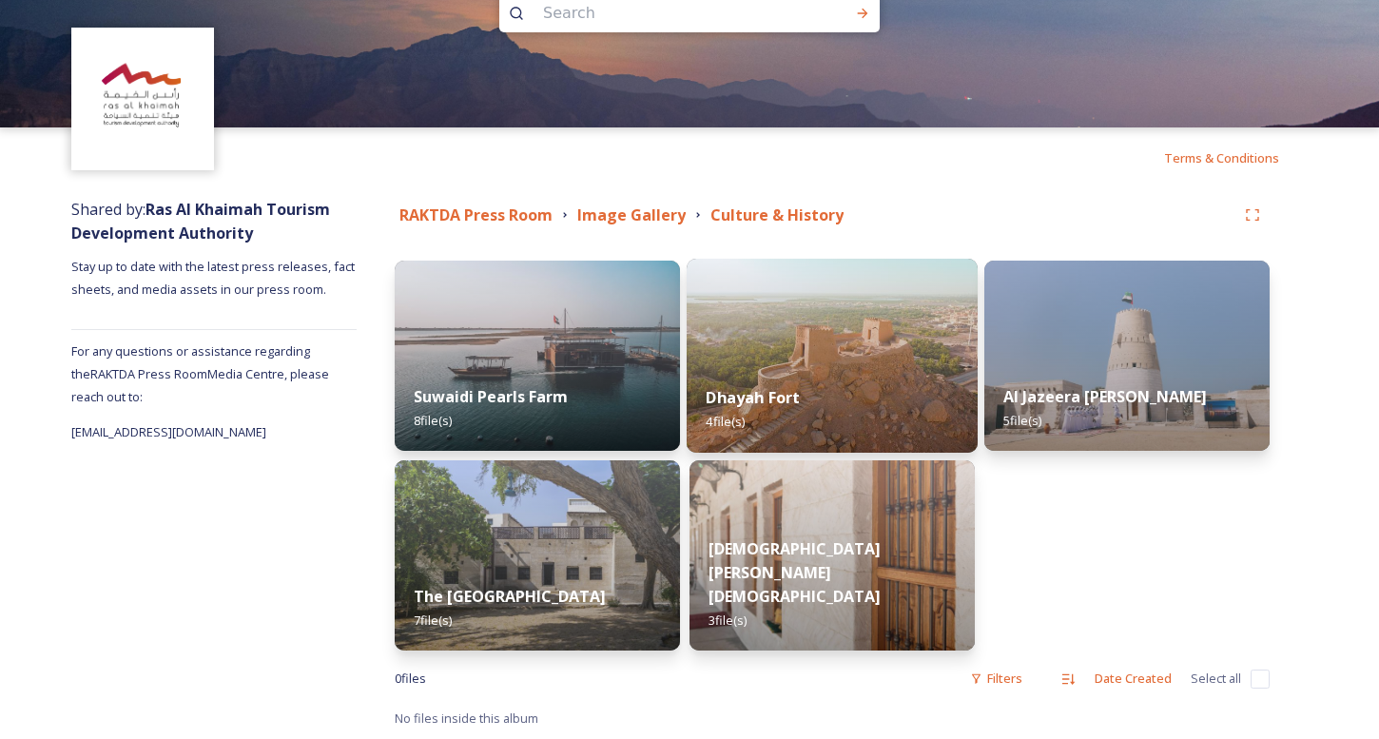
click at [802, 371] on div "Dhayah Fort 4 file(s)" at bounding box center [832, 409] width 291 height 87
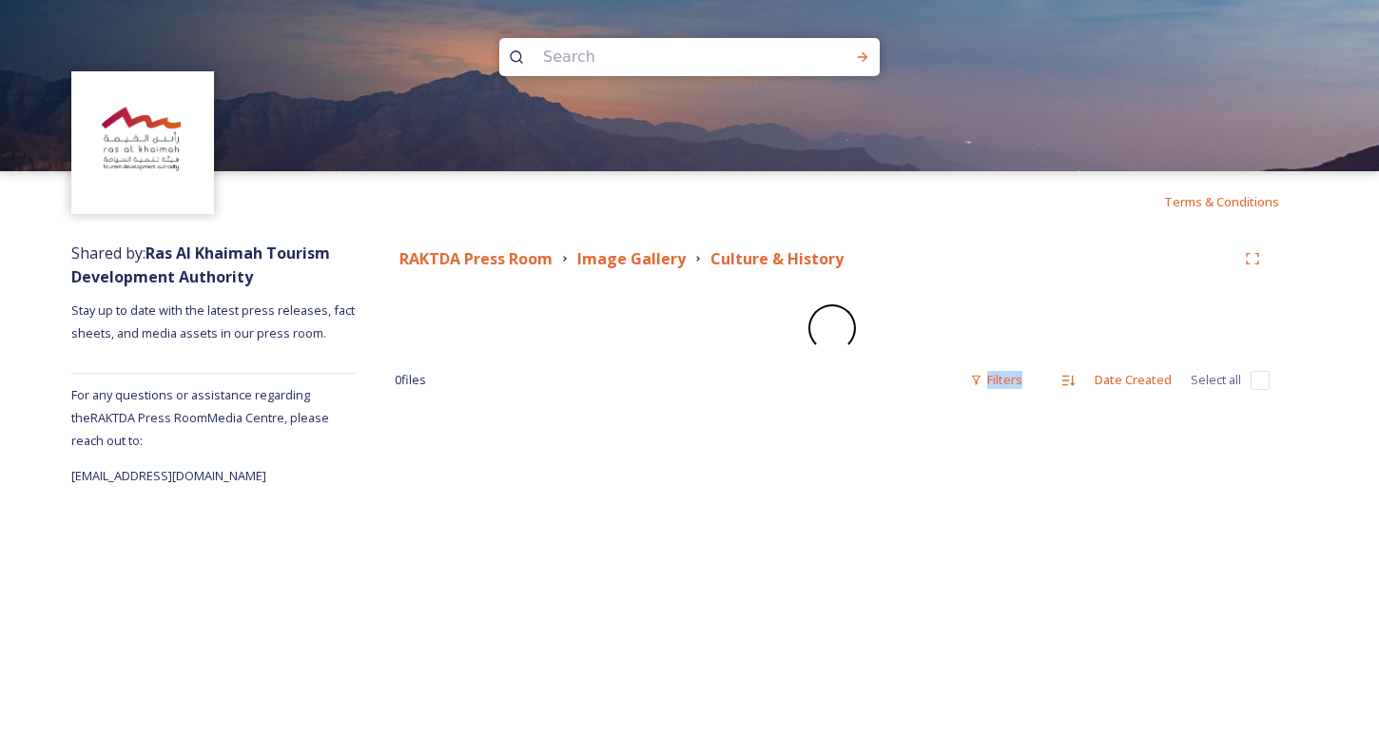
click at [802, 371] on div "0 file s Filters Date Created Select all" at bounding box center [832, 380] width 875 height 37
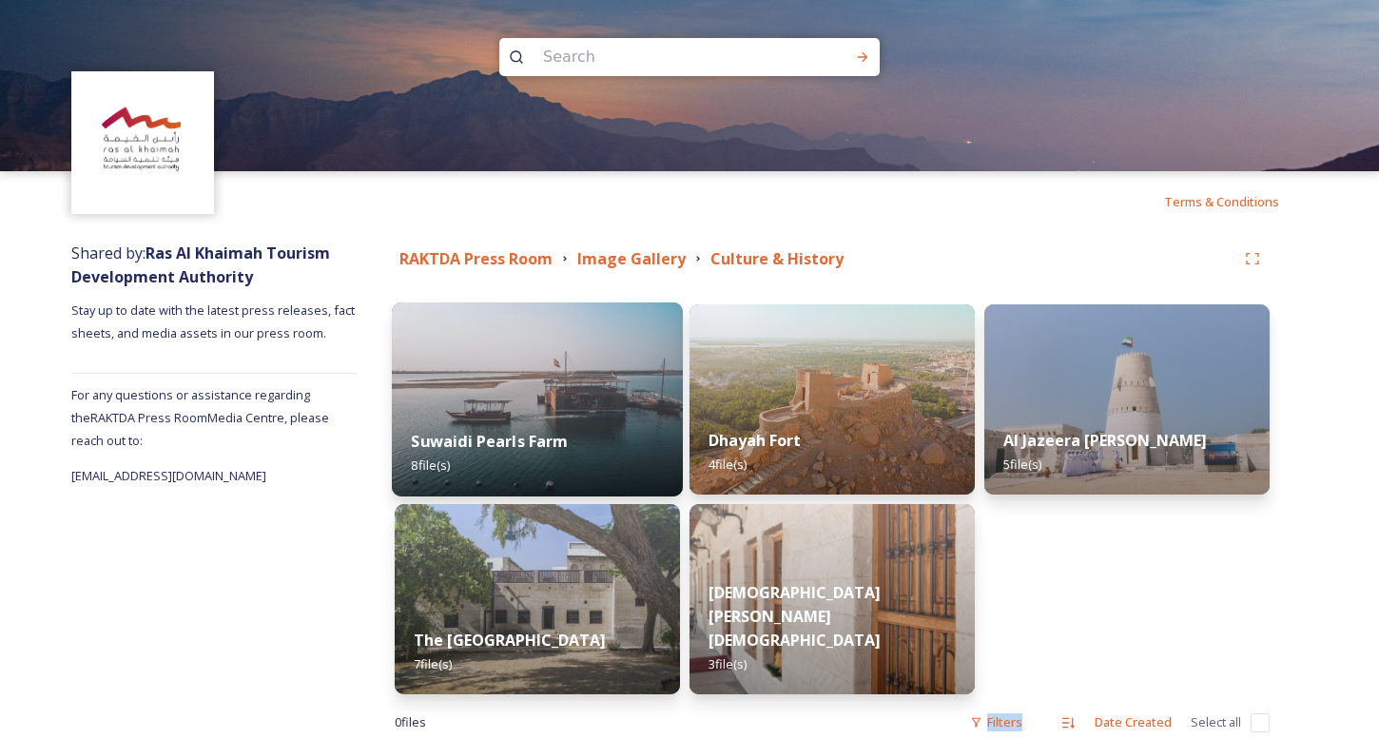
click at [474, 378] on img at bounding box center [537, 400] width 291 height 194
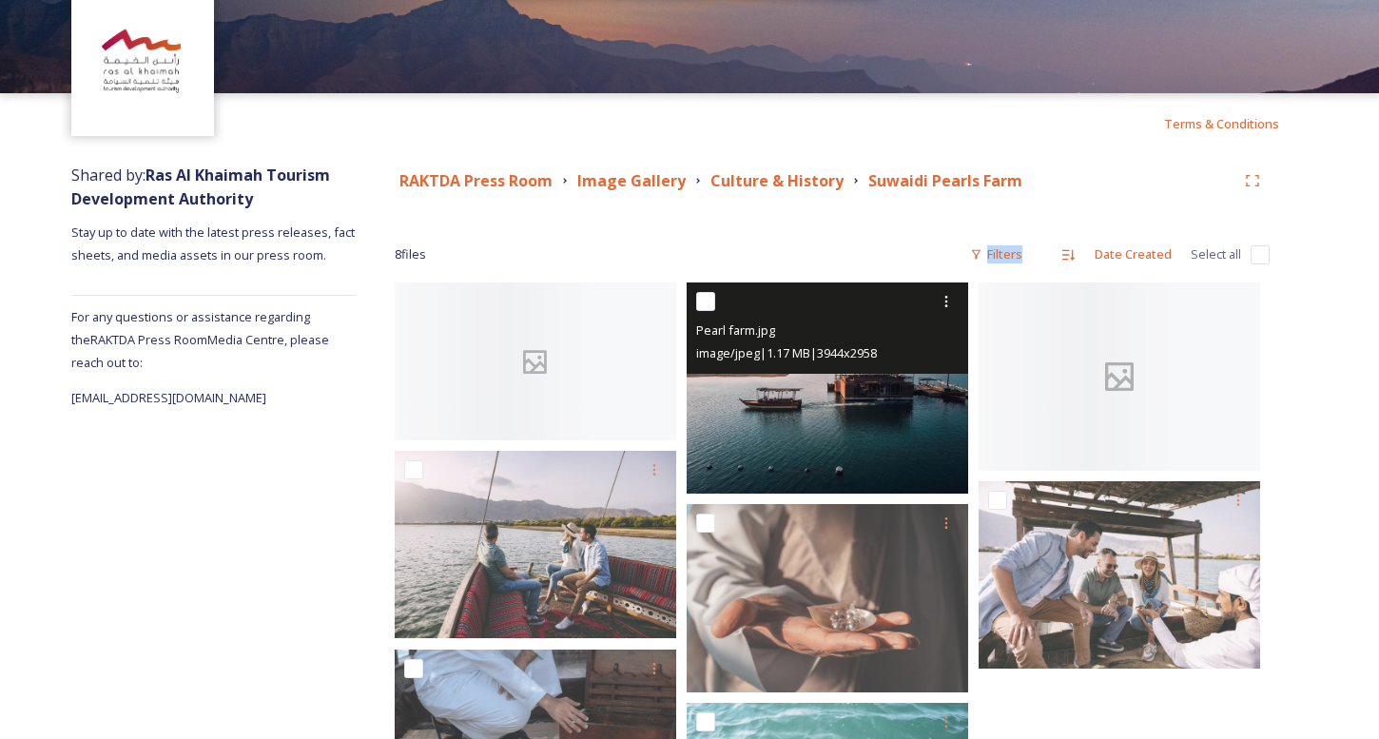
scroll to position [271, 0]
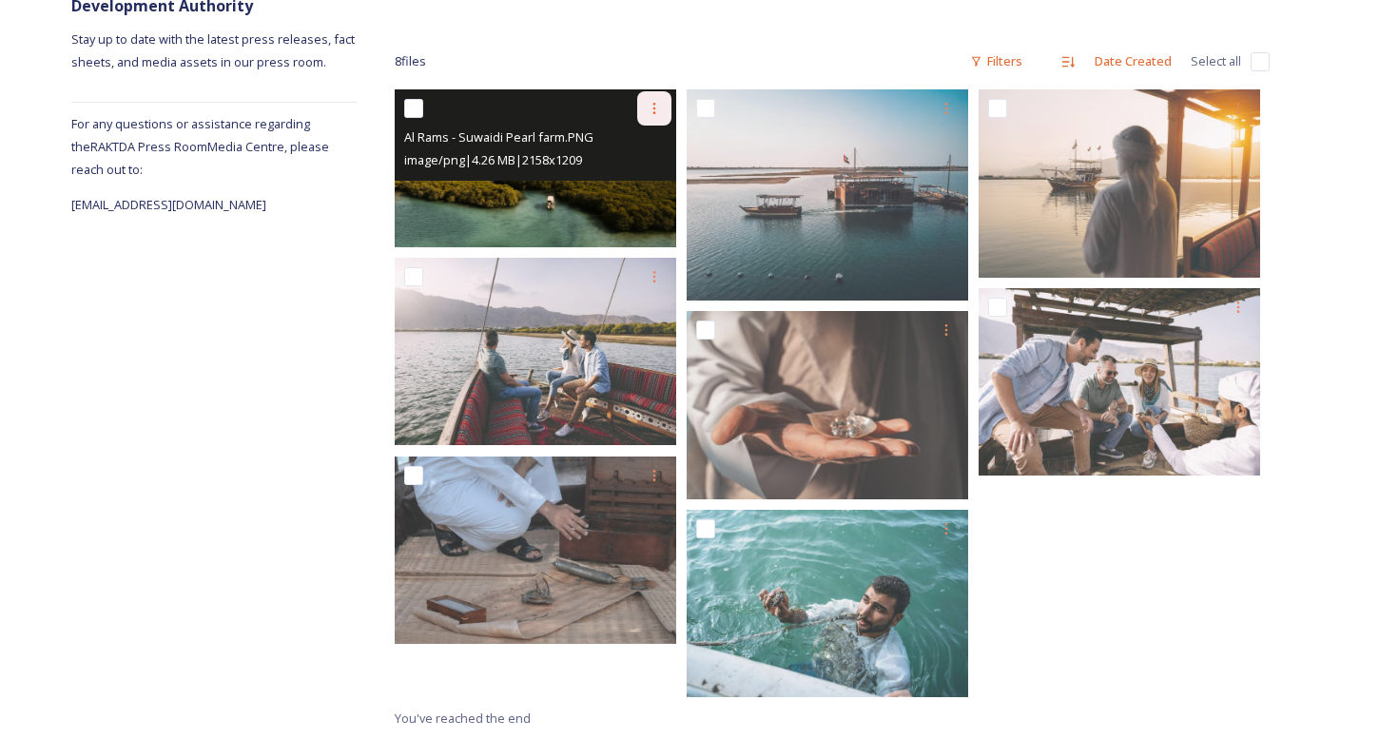
click at [652, 111] on icon at bounding box center [654, 108] width 15 height 15
click at [640, 183] on span "Download" at bounding box center [632, 187] width 58 height 18
